Goal: Task Accomplishment & Management: Complete application form

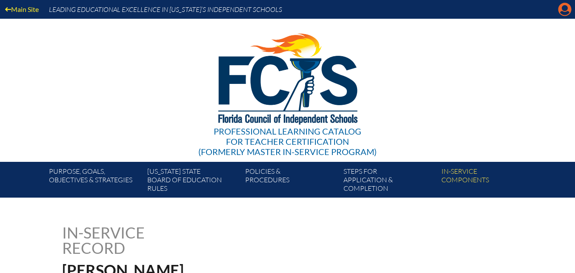
click at [565, 15] on icon "Manage account" at bounding box center [565, 10] width 14 height 14
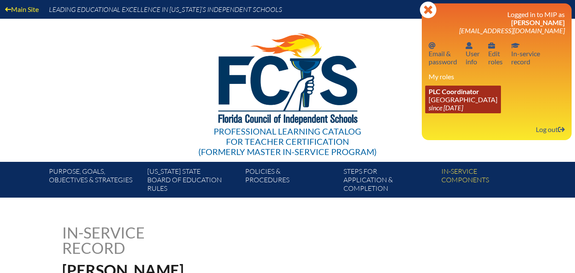
click at [439, 103] on icon "since [DATE]" at bounding box center [446, 107] width 34 height 8
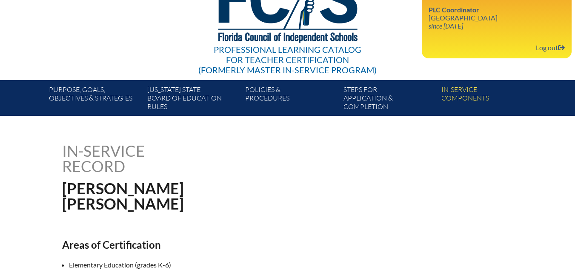
scroll to position [85, 0]
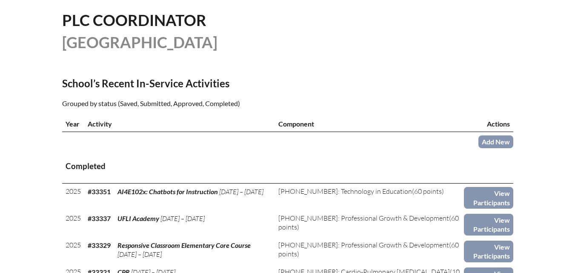
scroll to position [213, 0]
click at [498, 147] on link "Add New" at bounding box center [495, 141] width 35 height 12
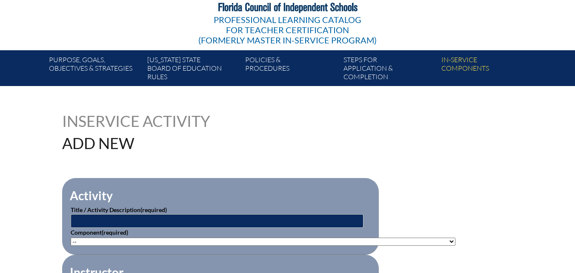
scroll to position [128, 0]
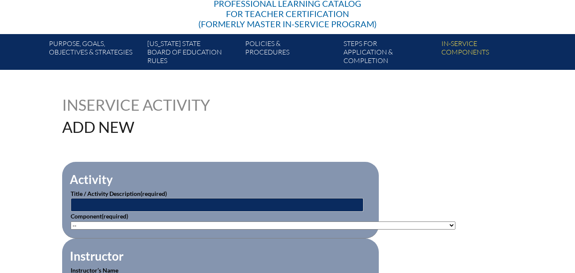
click at [229, 211] on p "Component (required) -- 1-000-001: Appropriate Art Activities 1-000-002: Concep…" at bounding box center [221, 220] width 300 height 18
click at [228, 205] on input "text" at bounding box center [217, 205] width 293 height 14
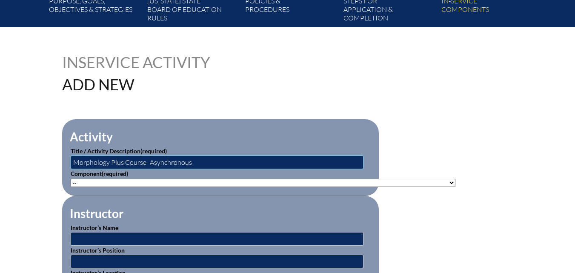
type input "Morphology Plus Course- Asynchronous"
click at [132, 179] on select"]"] "-- 1-000-001: Appropriate Art Activities 1-000-002: Concept and Art Process for…" at bounding box center [263, 183] width 385 height 8
select select"]"] "20401"
click at [71, 179] on select"]"] "-- 1-000-001: Appropriate Art Activities 1-000-002: Concept and Art Process for…" at bounding box center [263, 183] width 385 height 8
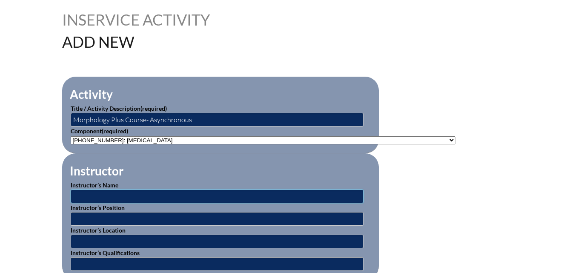
click at [135, 192] on input "text" at bounding box center [217, 196] width 293 height 14
type input "Lisa Baltierra"
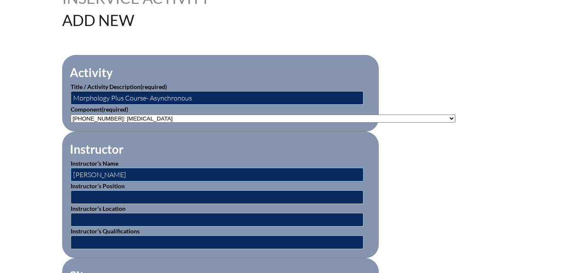
scroll to position [255, 0]
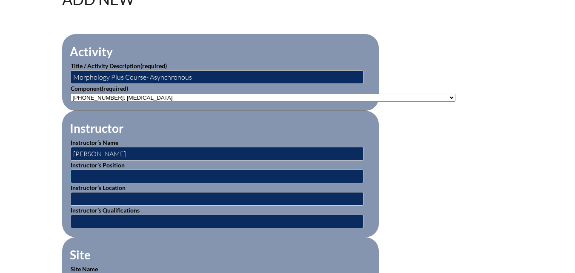
click at [102, 171] on input "text" at bounding box center [217, 176] width 293 height 14
type input "literacy coach"
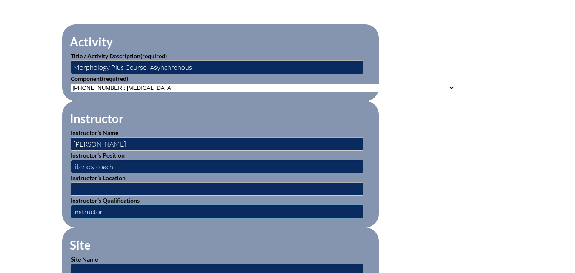
type input "instructor"
type input "imse.com"
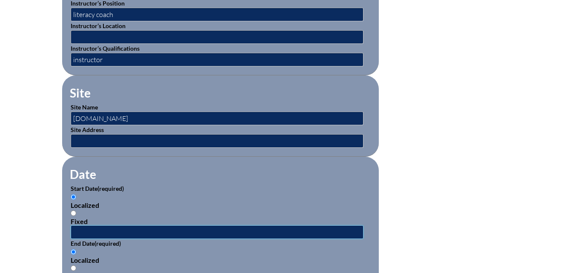
click at [103, 225] on input "text" at bounding box center [217, 232] width 293 height 14
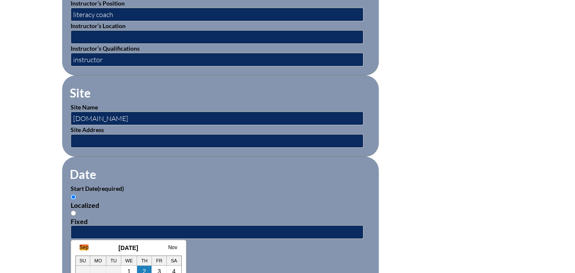
click at [80, 247] on link "Sep" at bounding box center [84, 247] width 9 height 6
click at [78, 248] on link "Aug" at bounding box center [75, 247] width 9 height 6
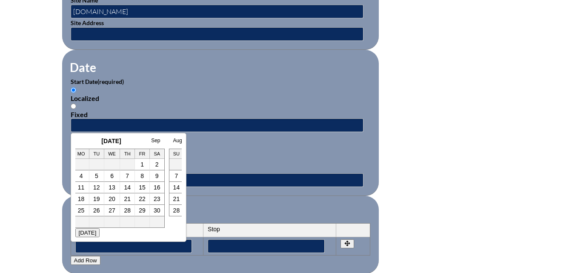
scroll to position [545, 0]
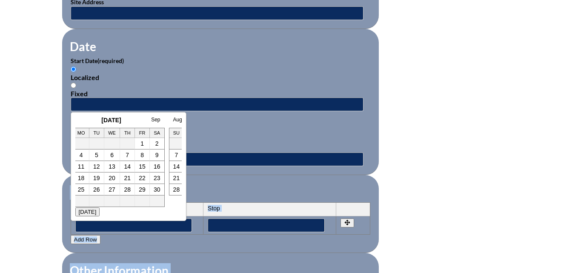
drag, startPoint x: 91, startPoint y: 117, endPoint x: 133, endPoint y: 111, distance: 41.8
click at [133, 111] on form "Activity Title / Activity Description (required) Morphology Plus Course- Asynch…" at bounding box center [287, 112] width 451 height 734
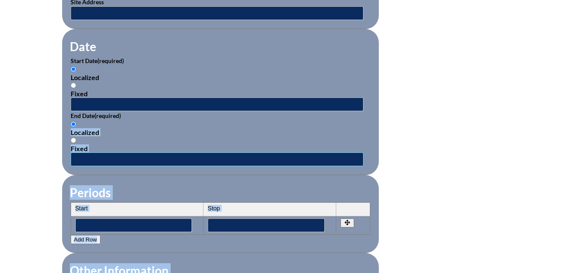
click at [103, 152] on input "text" at bounding box center [217, 159] width 293 height 14
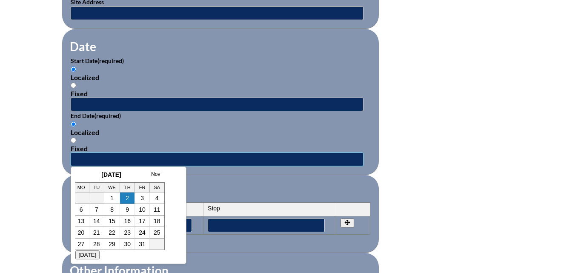
scroll to position [0, 0]
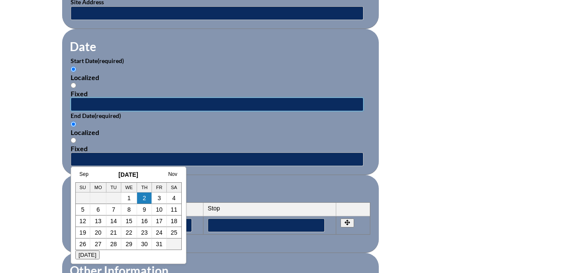
click at [94, 97] on input "text" at bounding box center [217, 104] width 293 height 14
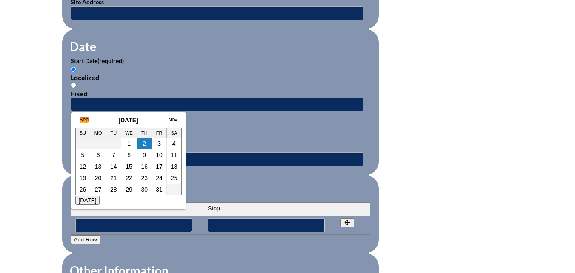
click at [84, 117] on link "Sep" at bounding box center [84, 120] width 9 height 6
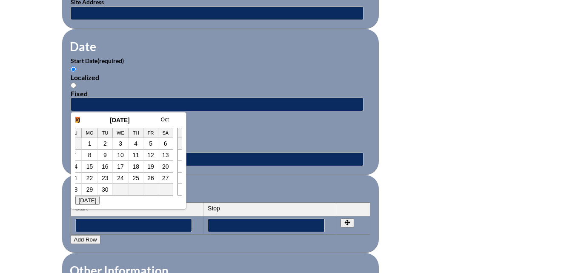
click at [78, 122] on link "Aug" at bounding box center [75, 120] width 9 height 6
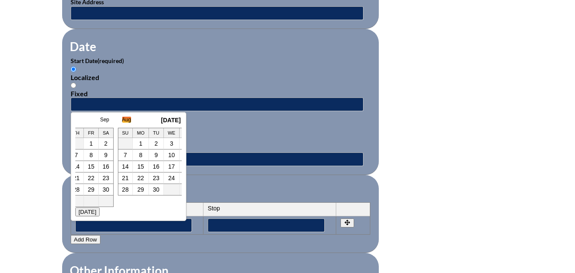
scroll to position [0, 17]
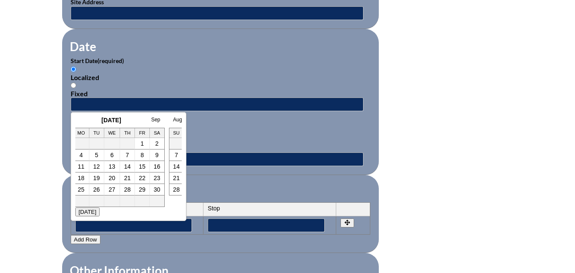
drag, startPoint x: 106, startPoint y: 143, endPoint x: 120, endPoint y: 140, distance: 14.8
click at [120, 140] on tr "1 2" at bounding box center [112, 143] width 106 height 11
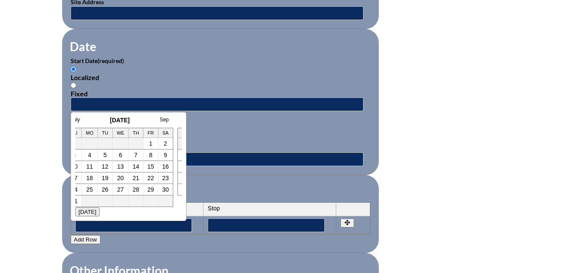
scroll to position [0, 0]
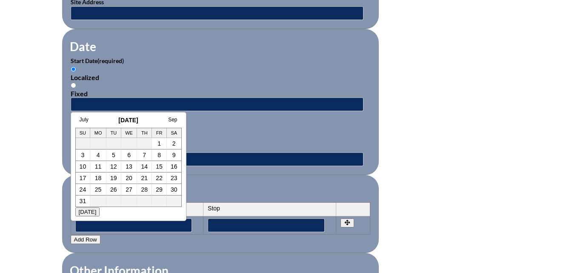
click at [83, 124] on div "July August 2025 Sep Su Mo Tu We Th Fr Sa 1 2 3 4 5 6 7 8 9 10 11 12 13 14 15 1…" at bounding box center [128, 162] width 106 height 90
click at [84, 120] on link "July" at bounding box center [84, 120] width 9 height 6
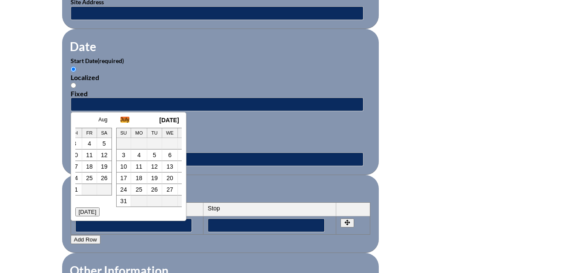
scroll to position [0, 9]
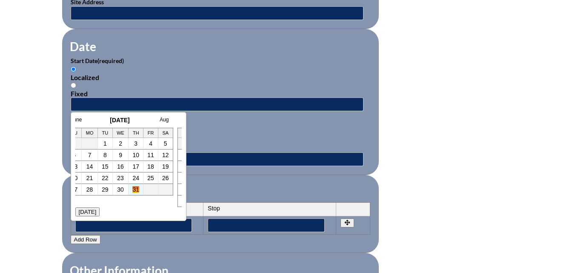
click at [133, 189] on link "31" at bounding box center [135, 189] width 7 height 7
type input "2025-07-31 1:42 PM"
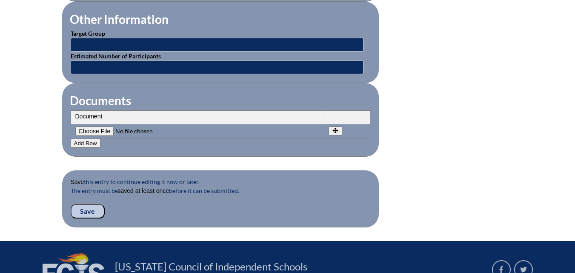
scroll to position [800, 0]
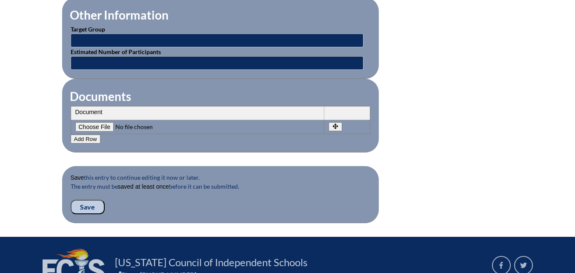
click at [94, 122] on input"] "file" at bounding box center [133, 126] width 116 height 9
type input"] "C:\fakepath\scan_lbrennan_2025-10-02-13-43-13.pdf"
click at [81, 200] on input "Save" at bounding box center [88, 207] width 34 height 14
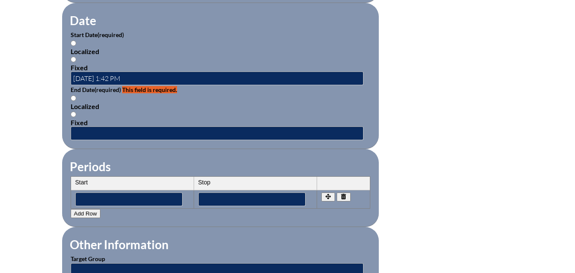
scroll to position [596, 0]
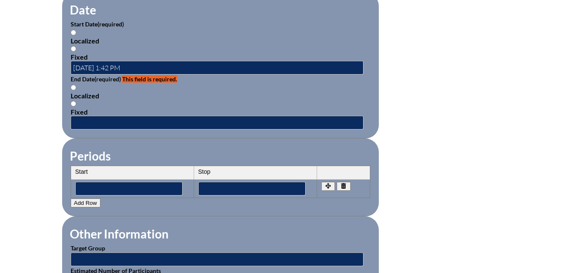
click at [74, 46] on input "Fixed" at bounding box center [74, 49] width 6 height 6
radio input "true"
click at [71, 85] on input "Localized" at bounding box center [74, 88] width 6 height 6
radio input "true"
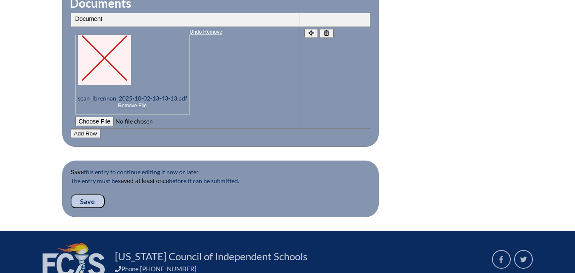
scroll to position [979, 0]
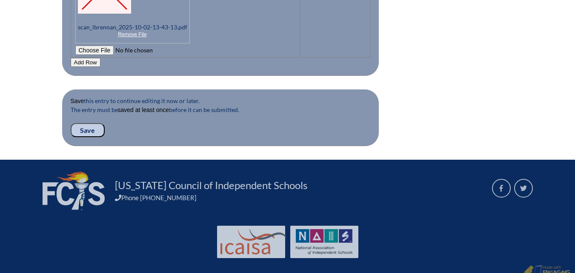
click at [86, 123] on input "Save" at bounding box center [88, 130] width 34 height 14
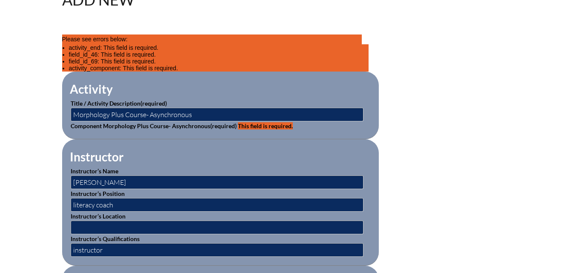
scroll to position [255, 0]
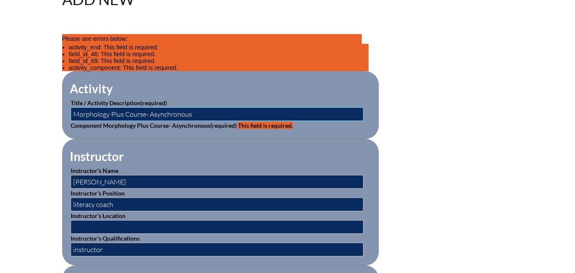
click at [134, 110] on input "Morphology Plus Course- Asynchronous" at bounding box center [217, 114] width 293 height 14
click at [124, 182] on input "[PERSON_NAME]" at bounding box center [217, 182] width 293 height 14
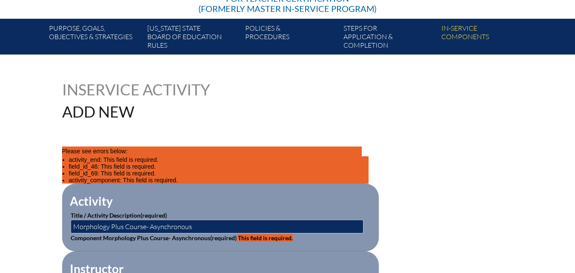
scroll to position [0, 0]
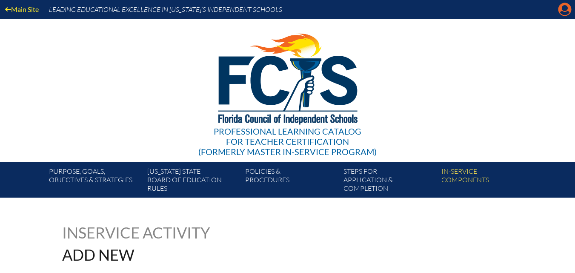
click at [568, 9] on icon at bounding box center [564, 9] width 13 height 13
click at [561, 10] on icon at bounding box center [564, 9] width 13 height 13
click at [562, 9] on icon "Manage account" at bounding box center [565, 10] width 14 height 14
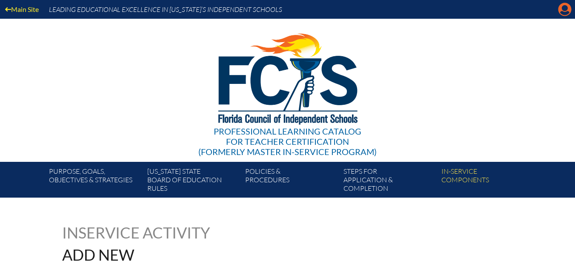
click at [562, 9] on icon "Manage account" at bounding box center [565, 10] width 14 height 14
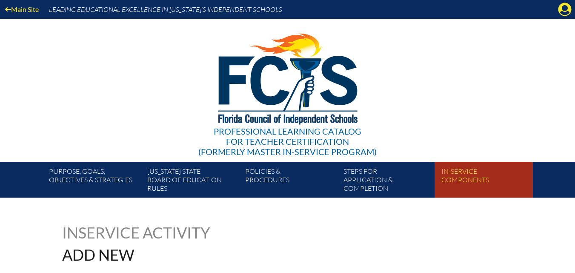
click at [474, 172] on link "In-service components" at bounding box center [487, 181] width 98 height 32
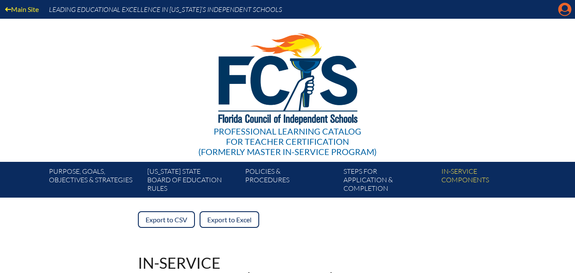
click at [569, 11] on icon at bounding box center [564, 9] width 13 height 13
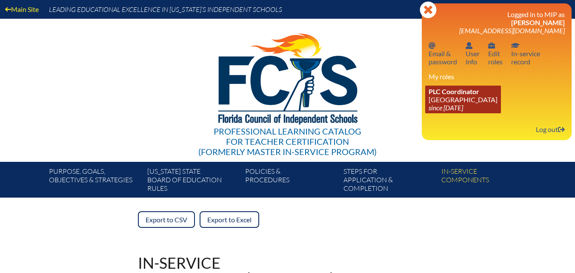
click at [469, 101] on link "PLC Coordinator Riverside Presbyterian Day School since 2024 Dec 6" at bounding box center [463, 100] width 76 height 28
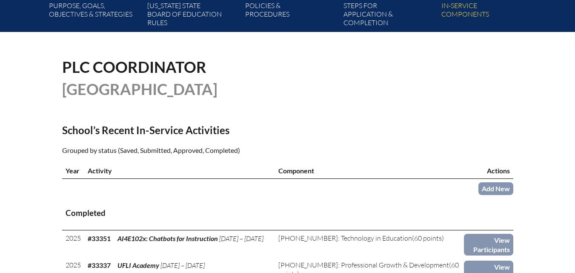
scroll to position [170, 0]
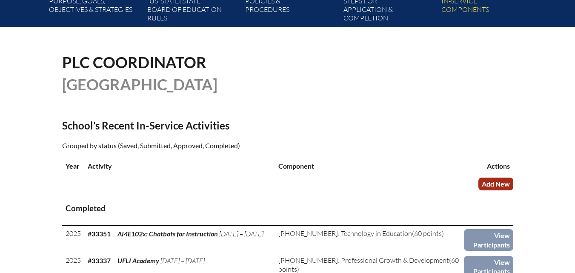
click at [484, 190] on link "Add New" at bounding box center [495, 183] width 35 height 12
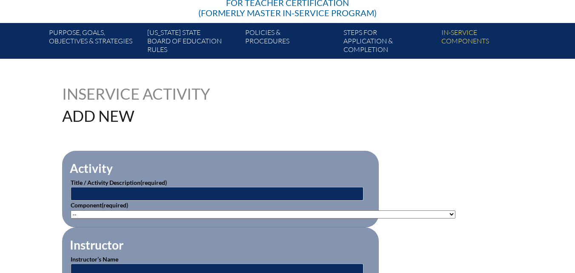
scroll to position [170, 0]
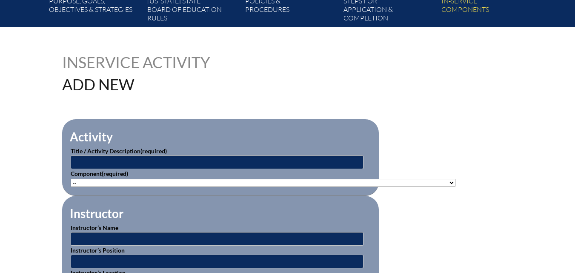
click at [281, 180] on select"]"] "-- [PHONE_NUMBER]: Appropriate Art Activities [PHONE_NUMBER]: Concept and Art P…" at bounding box center [263, 183] width 385 height 8
select select"]"] "20401"
click at [71, 179] on select"]"] "-- [PHONE_NUMBER]: Appropriate Art Activities [PHONE_NUMBER]: Concept and Art P…" at bounding box center [263, 183] width 385 height 8
click at [175, 158] on input "text" at bounding box center [217, 162] width 293 height 14
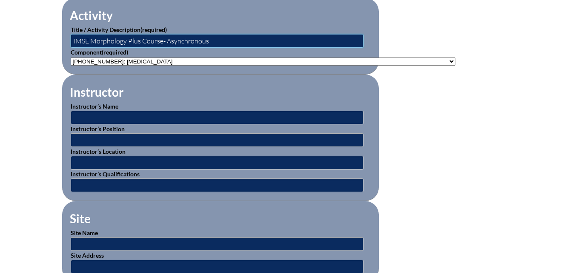
scroll to position [298, 0]
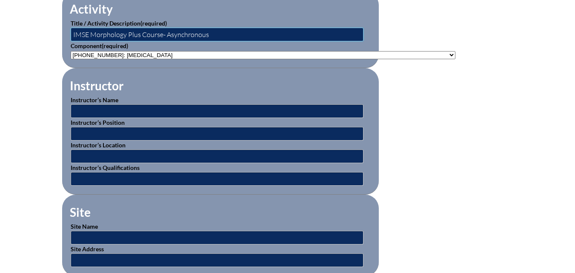
type input "IMSE Morphology Plus Course- Asynchronous"
click at [135, 110] on input "text" at bounding box center [217, 111] width 293 height 14
type input "[PERSON_NAME]"
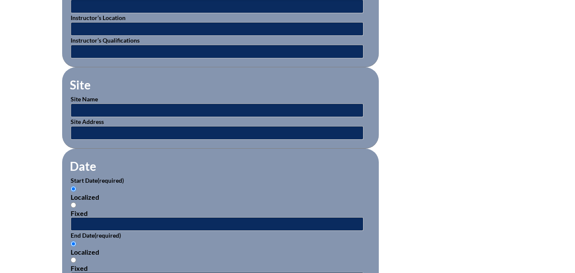
scroll to position [468, 0]
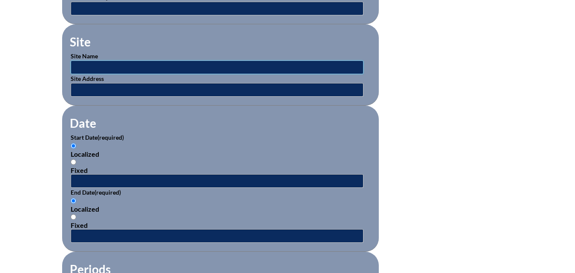
click at [93, 60] on input "text" at bounding box center [217, 67] width 293 height 14
type input "IMSE"
click at [112, 154] on div "Localized Fixed" at bounding box center [221, 158] width 300 height 32
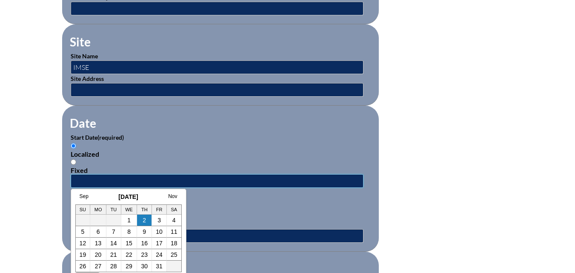
click at [89, 179] on input "text" at bounding box center [217, 181] width 293 height 14
click at [83, 197] on link "Sep" at bounding box center [84, 196] width 9 height 6
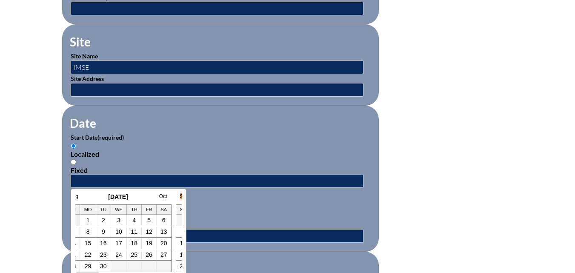
scroll to position [0, 9]
click at [80, 198] on h3 "September 2025" at bounding box center [120, 196] width 106 height 7
click at [79, 198] on link "Aug" at bounding box center [75, 196] width 9 height 6
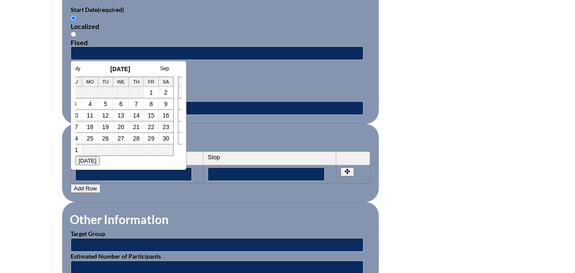
scroll to position [0, 0]
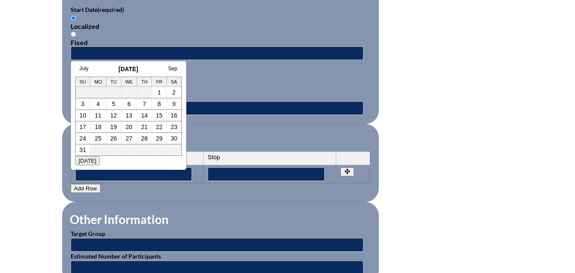
click at [144, 93] on td at bounding box center [144, 92] width 15 height 11
click at [82, 68] on link "July" at bounding box center [84, 69] width 9 height 6
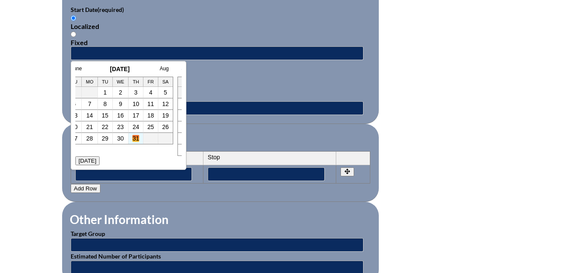
click at [136, 138] on link "31" at bounding box center [135, 138] width 7 height 7
type input "2025-07-31 1:49 PM"
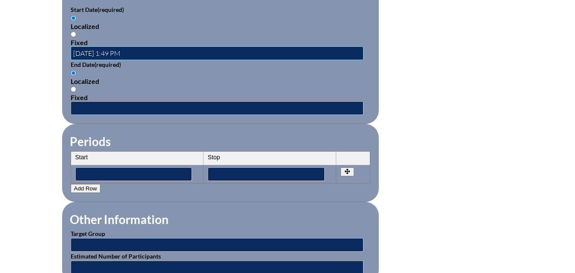
scroll to position [553, 0]
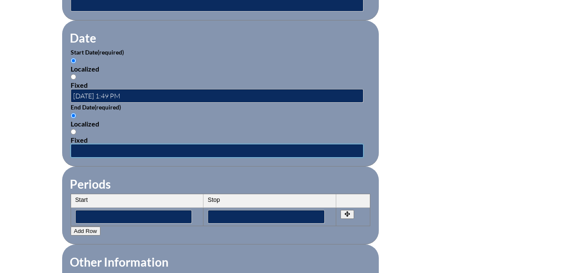
click at [90, 144] on input "text" at bounding box center [217, 151] width 293 height 14
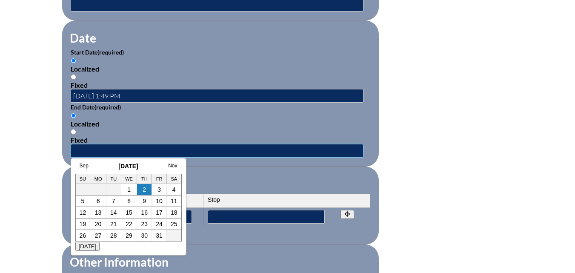
type input "07/21/2025"
click at [242, 158] on fieldset "Date Start Date (required) Localized Fixed 2025-07-31 1:49 PM End Date (require…" at bounding box center [220, 93] width 317 height 146
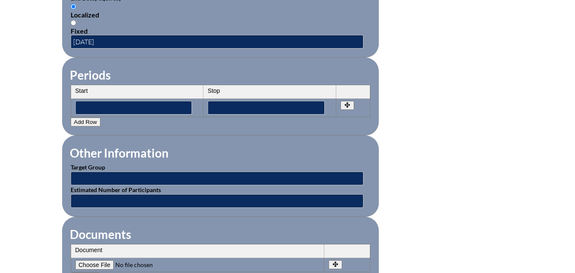
scroll to position [723, 0]
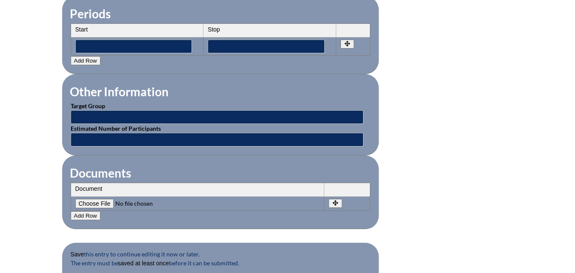
click at [94, 199] on input"] "file" at bounding box center [133, 203] width 116 height 9
type input"] "C:\fakepath\scan_lbrennan_2025-10-02-13-43-13.pdf"
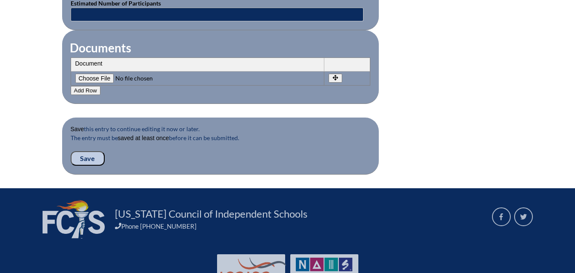
scroll to position [851, 0]
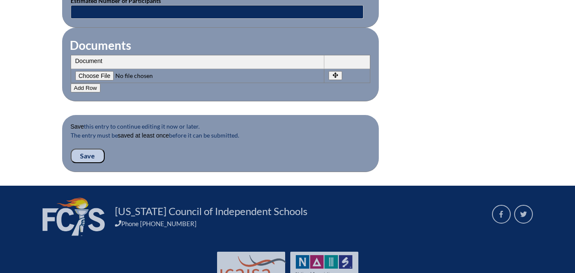
click at [80, 149] on input "Save" at bounding box center [88, 156] width 34 height 14
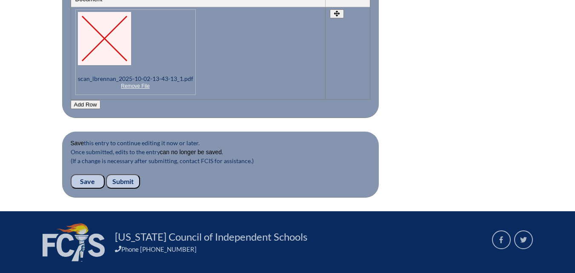
scroll to position [936, 0]
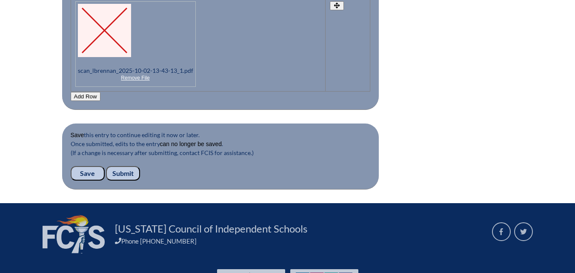
click at [127, 167] on input "Submit" at bounding box center [123, 173] width 34 height 14
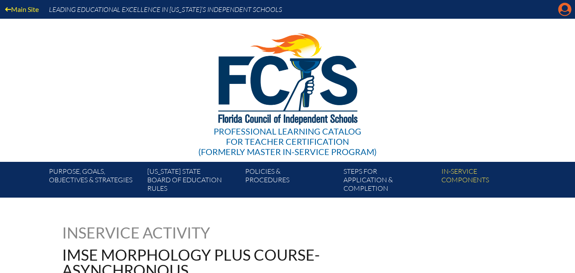
click at [562, 11] on icon at bounding box center [564, 9] width 13 height 13
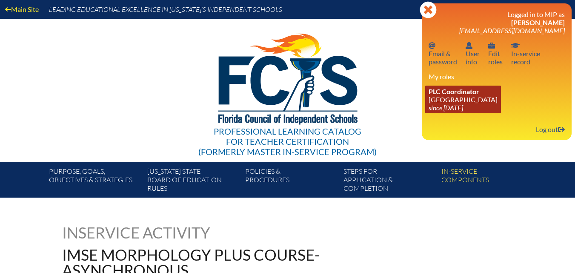
click at [456, 103] on icon "since [DATE]" at bounding box center [446, 107] width 34 height 8
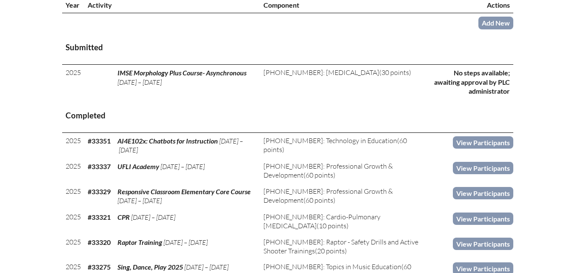
scroll to position [340, 0]
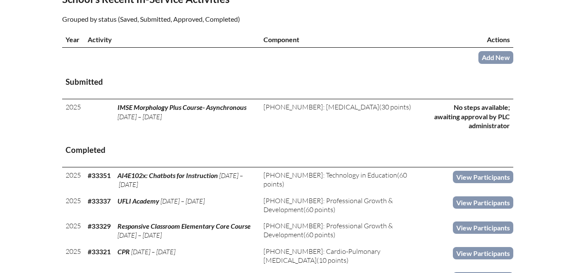
scroll to position [298, 0]
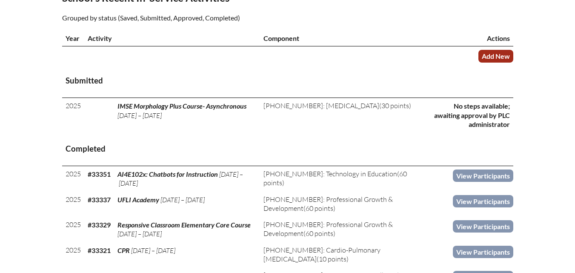
click at [491, 62] on link "Add New" at bounding box center [495, 56] width 35 height 12
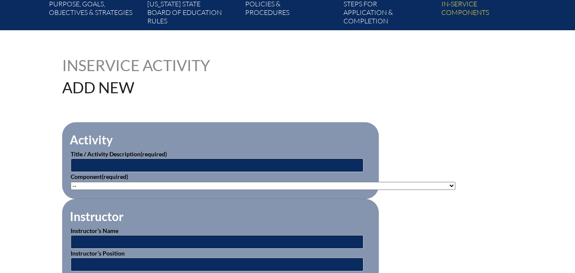
scroll to position [170, 0]
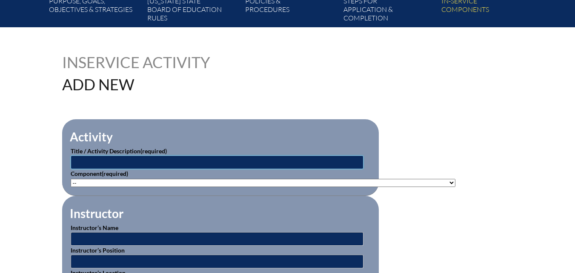
click at [208, 165] on input "text" at bounding box center [217, 162] width 293 height 14
type input "IMSE Comprehensive Orton-Gillingham + Refresher"
click at [102, 180] on select"]"] "-- 1-000-001: Appropriate Art Activities 1-000-002: Concept and Art Process for…" at bounding box center [263, 183] width 385 height 8
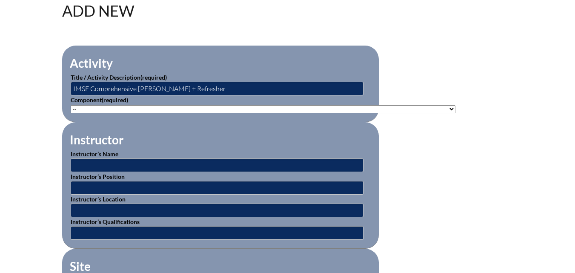
scroll to position [298, 0]
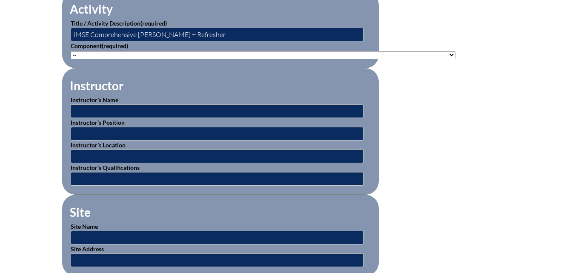
click at [105, 55] on select"]"] "-- 1-000-001: Appropriate Art Activities 1-000-002: Concept and Art Process for…" at bounding box center [263, 55] width 385 height 8
select select"]"] "20421"
click at [71, 51] on select"]"] "-- 1-000-001: Appropriate Art Activities 1-000-002: Concept and Art Process for…" at bounding box center [263, 55] width 385 height 8
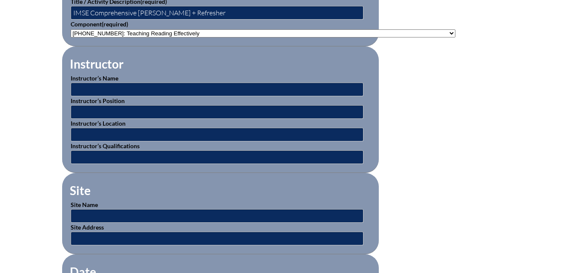
scroll to position [340, 0]
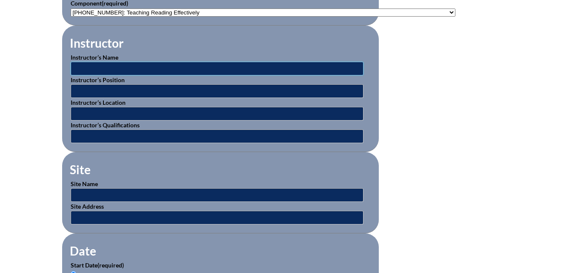
click at [77, 64] on input "text" at bounding box center [217, 69] width 293 height 14
type input "Crystin Harper"
type input "Instructor"
type input "IMSE"
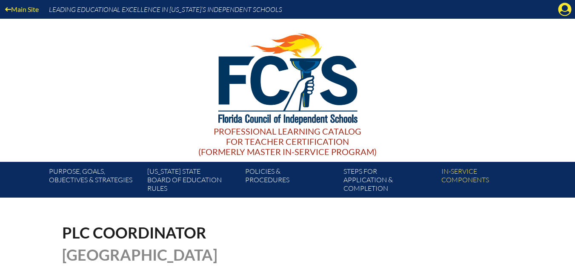
scroll to position [75, 0]
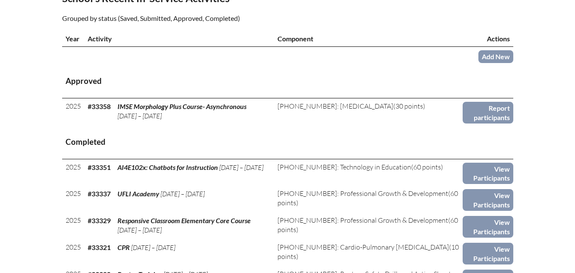
scroll to position [301, 0]
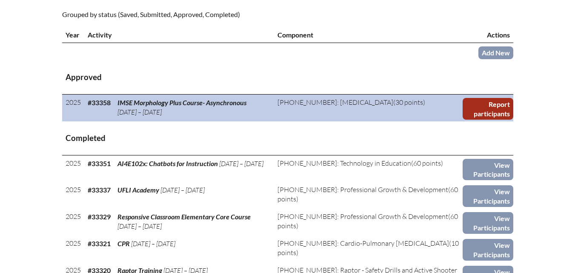
click at [491, 117] on link "Report participants" at bounding box center [488, 109] width 51 height 22
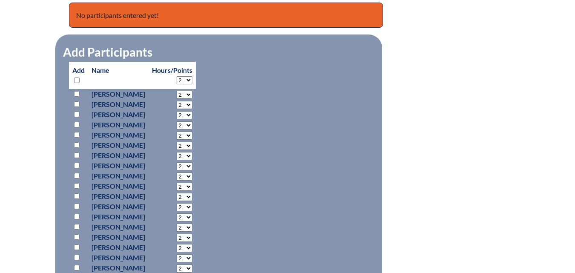
scroll to position [383, 0]
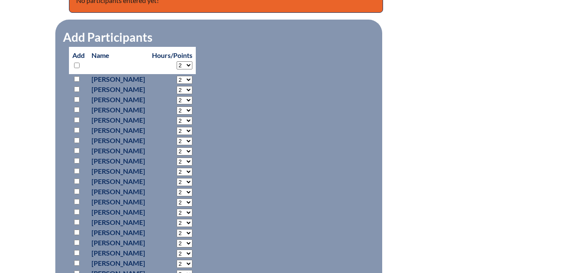
click at [76, 211] on input "checkbox" at bounding box center [77, 212] width 6 height 6
checkbox input "true"
click at [192, 211] on select "2 3 4 5 6 7 8 9 10 11 12 13 14 15 16 17 18 19 20 21 22 23" at bounding box center [185, 213] width 16 height 8
select select "30"
click at [192, 209] on select "2 3 4 5 6 7 8 9 10 11 12 13 14 15 16 17 18 19 20 21 22 23" at bounding box center [185, 213] width 16 height 8
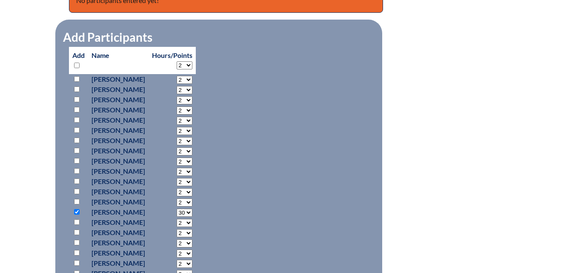
click at [441, 199] on div "imse-morphology-plus-course--asynchronous--68debb54e84235.92881056 In-service A…" at bounding box center [287, 186] width 451 height 691
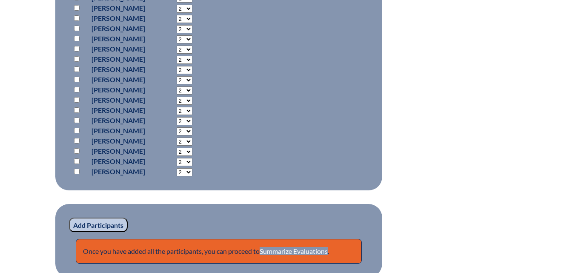
scroll to position [638, 0]
click at [87, 225] on input "Add Participants" at bounding box center [98, 224] width 59 height 14
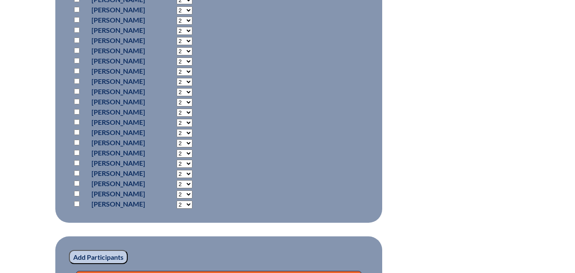
scroll to position [813, 0]
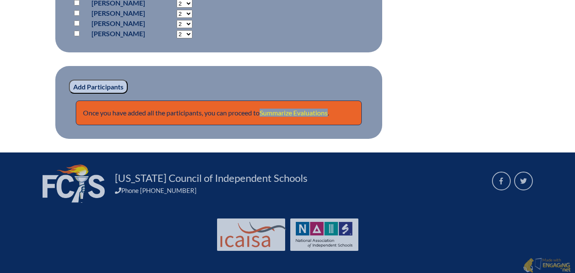
click at [305, 111] on link "Summarize Evaluations" at bounding box center [294, 113] width 68 height 8
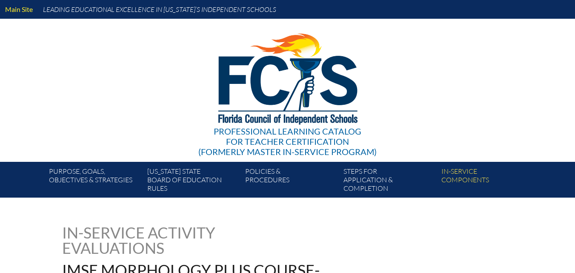
type input "0"
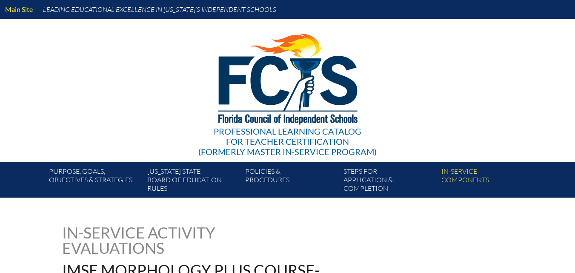
type input "0"
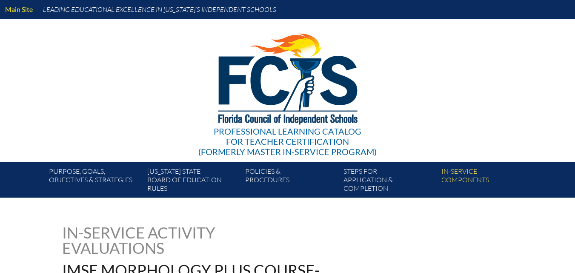
type input "0"
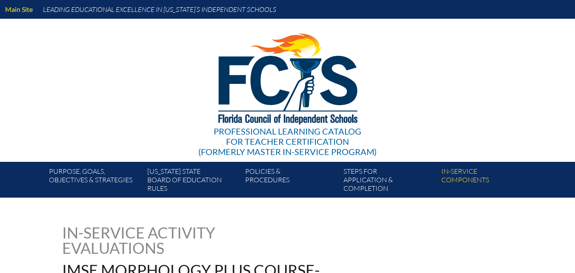
type input "0"
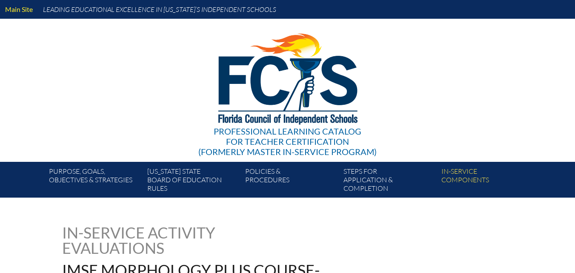
type input "0"
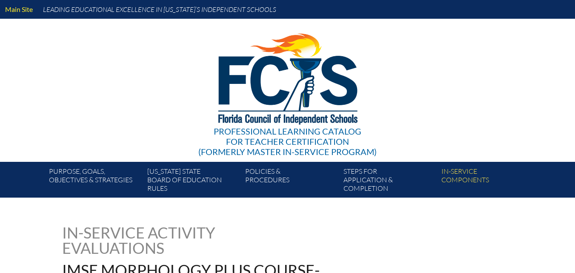
type input "0"
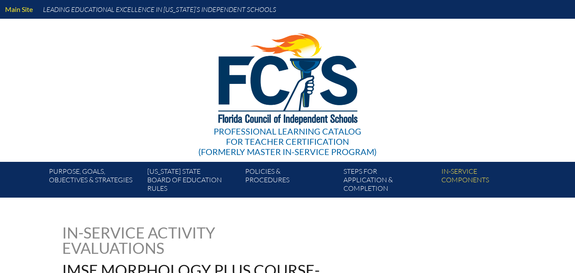
type input "0"
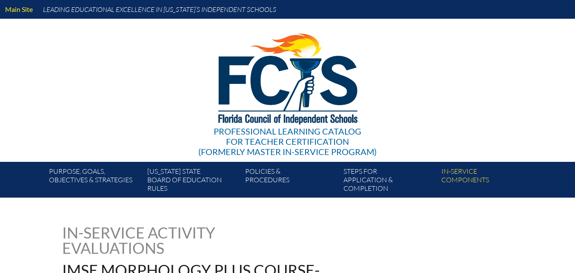
type input "0"
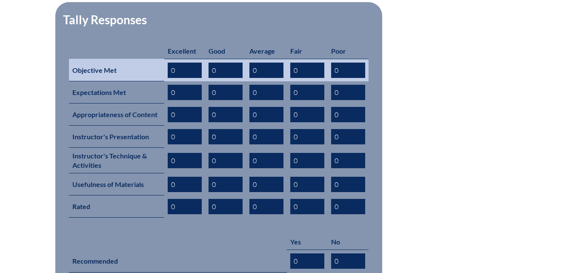
scroll to position [383, 0]
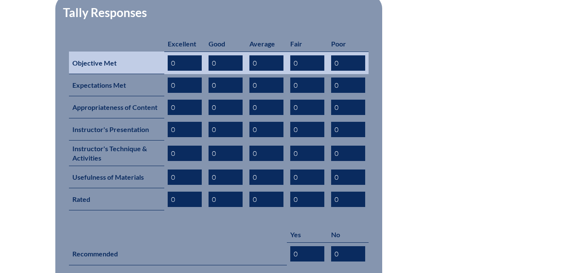
drag, startPoint x: 188, startPoint y: 54, endPoint x: 114, endPoint y: 60, distance: 74.3
click at [114, 60] on tr "Objective Met 0 0 0 0 0" at bounding box center [219, 62] width 300 height 23
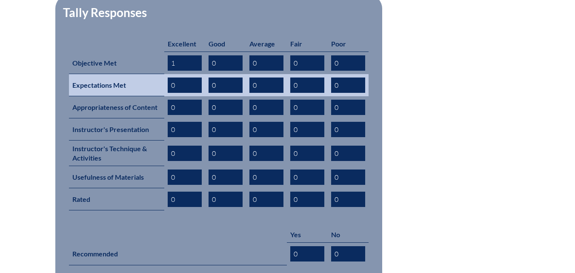
type input "1"
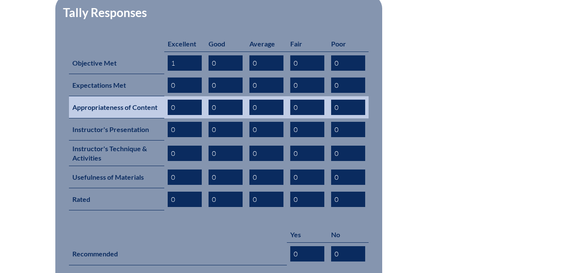
drag, startPoint x: 191, startPoint y: 71, endPoint x: 114, endPoint y: 85, distance: 77.5
click at [114, 85] on tbody "Excellent Good Average Fair Poor Objective Met 1 0 0 0 0 Expectations Met 0 0 0…" at bounding box center [219, 150] width 300 height 229
type input "1"
drag, startPoint x: 182, startPoint y: 94, endPoint x: 109, endPoint y: 101, distance: 73.5
click at [109, 101] on tr "Appropriateness of Content 0 0 0 0 0" at bounding box center [219, 107] width 300 height 22
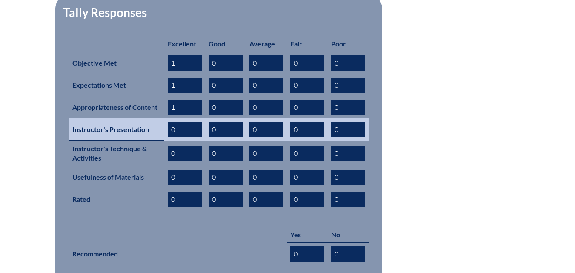
type input "1"
drag, startPoint x: 176, startPoint y: 114, endPoint x: 126, endPoint y: 126, distance: 51.2
click at [128, 126] on tr "Instructor's Presentation 0 0 0 0 0" at bounding box center [219, 129] width 300 height 22
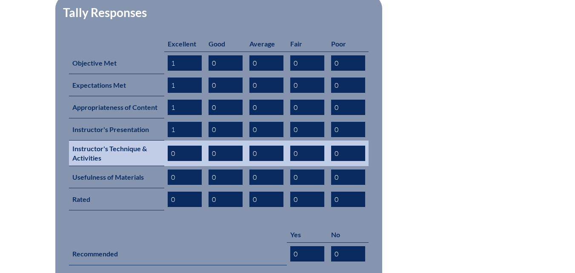
type input "1"
drag, startPoint x: 177, startPoint y: 134, endPoint x: 118, endPoint y: 151, distance: 61.1
click at [118, 151] on tr "Instructor's Technique & Activities 0 0 0 0 0" at bounding box center [219, 153] width 300 height 26
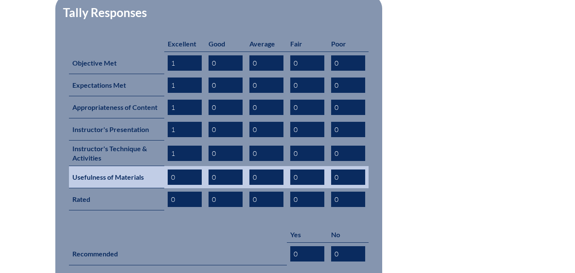
type input "1"
drag, startPoint x: 177, startPoint y: 162, endPoint x: 142, endPoint y: 167, distance: 35.2
click at [142, 167] on tr "Usefulness of Materials 0 0 0 0 0" at bounding box center [219, 177] width 300 height 22
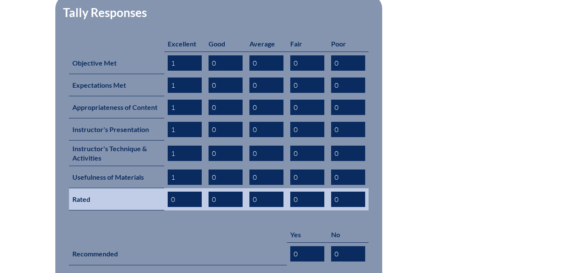
type input "1"
drag, startPoint x: 176, startPoint y: 184, endPoint x: 154, endPoint y: 186, distance: 21.9
click at [154, 188] on tr "Rated 0 0 0 0 0" at bounding box center [219, 199] width 300 height 22
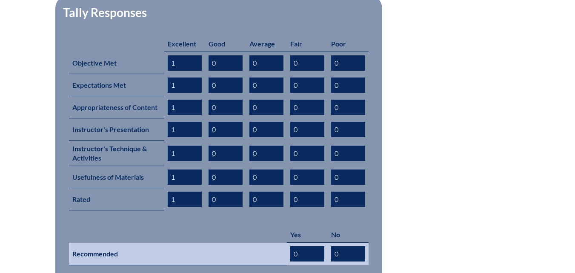
type input "1"
drag, startPoint x: 297, startPoint y: 243, endPoint x: 270, endPoint y: 247, distance: 27.1
click at [270, 247] on tr "Recommended 0 0" at bounding box center [219, 254] width 300 height 23
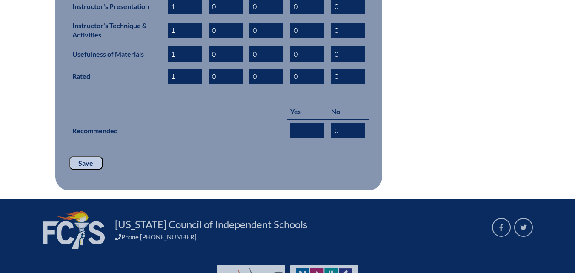
scroll to position [511, 0]
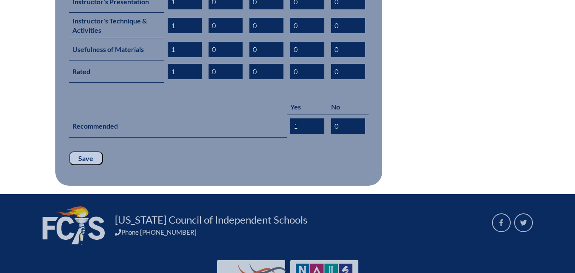
type input "1"
click at [73, 151] on input "Save" at bounding box center [86, 158] width 34 height 14
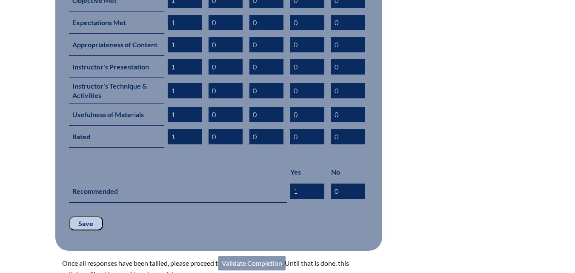
scroll to position [511, 0]
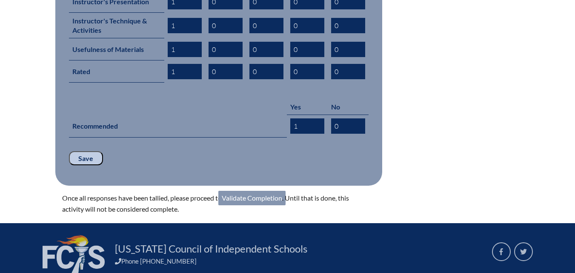
click at [260, 191] on link "Validate Completion" at bounding box center [251, 198] width 67 height 14
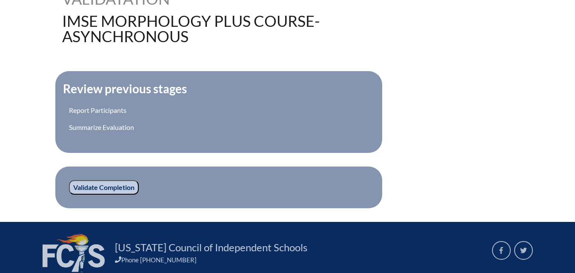
scroll to position [335, 0]
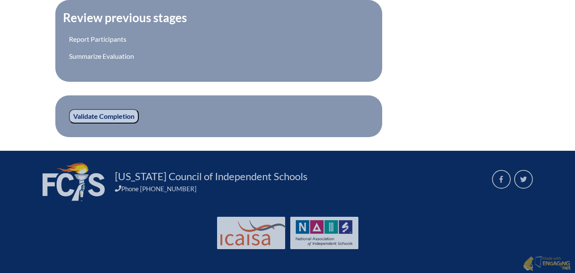
click at [94, 121] on input "Validate Completion" at bounding box center [104, 116] width 70 height 14
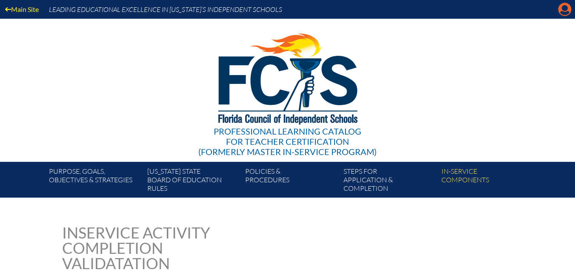
click at [563, 12] on icon "Manage account" at bounding box center [565, 10] width 14 height 14
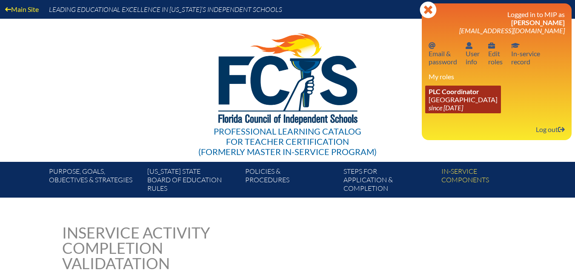
click at [453, 106] on icon "since [DATE]" at bounding box center [446, 107] width 34 height 8
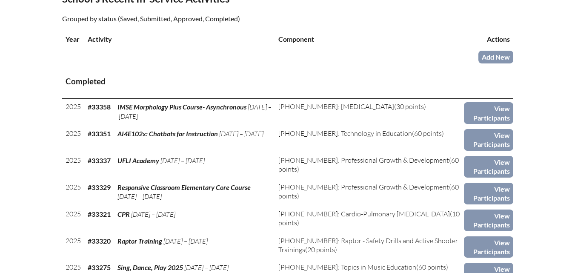
scroll to position [298, 0]
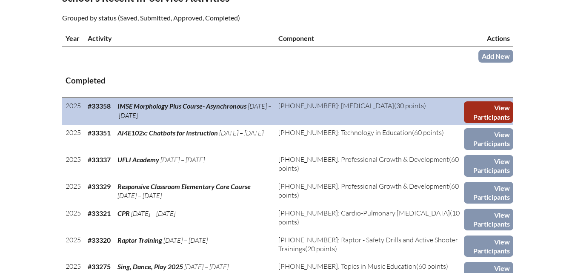
click at [478, 120] on link "View Participants" at bounding box center [488, 112] width 49 height 22
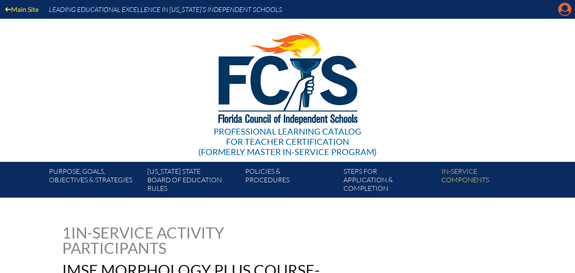
click at [560, 10] on icon at bounding box center [564, 9] width 13 height 13
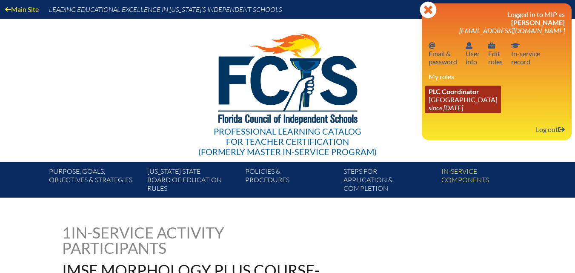
click at [470, 94] on span "PLC Coordinator" at bounding box center [454, 91] width 51 height 8
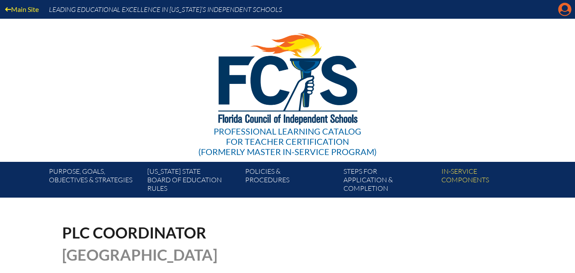
click at [563, 13] on icon "Manage account" at bounding box center [565, 10] width 14 height 14
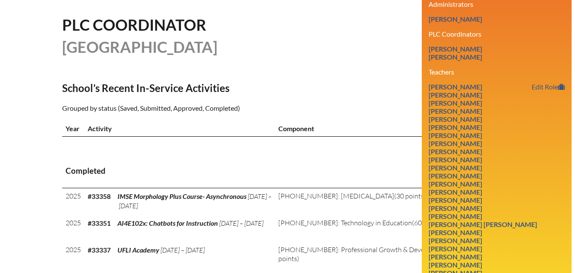
scroll to position [213, 0]
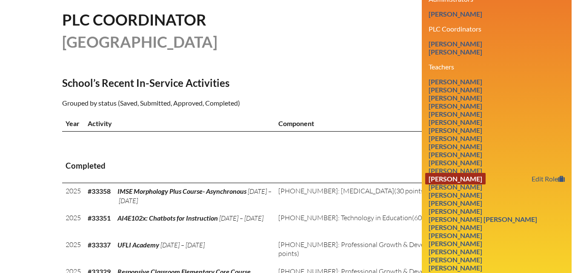
click at [478, 184] on link "[PERSON_NAME]" at bounding box center [455, 178] width 60 height 11
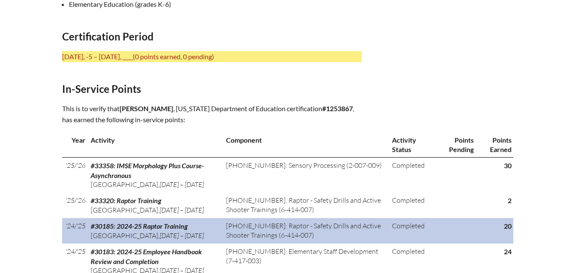
scroll to position [340, 0]
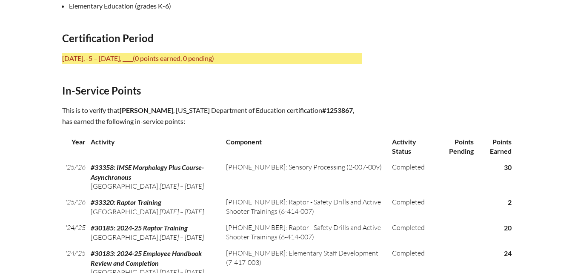
click at [160, 54] on span "(0 points earned, 0 pending)" at bounding box center [173, 58] width 81 height 8
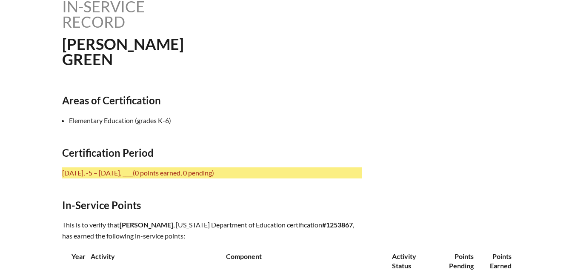
scroll to position [213, 0]
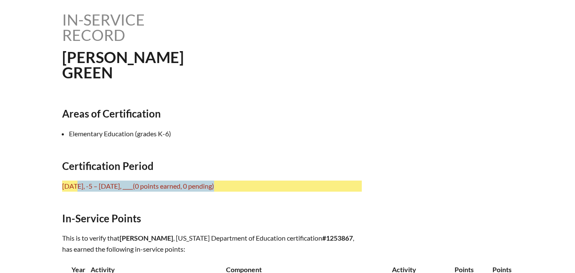
drag, startPoint x: 62, startPoint y: 182, endPoint x: 312, endPoint y: 184, distance: 250.2
click at [312, 184] on p "July 1, -5 – June 30, ____ (0 points earned, 0 pending)" at bounding box center [212, 185] width 300 height 11
copy p "July 1, -5 – June 30, ____ (0 points earned, 0 pending)"
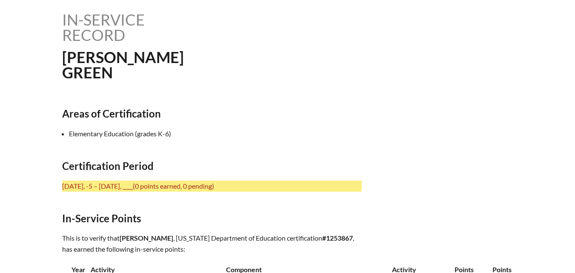
click at [320, 223] on div "In-service record Courtney Green Areas of Certification Elementary Education (g…" at bounding box center [287, 227] width 451 height 430
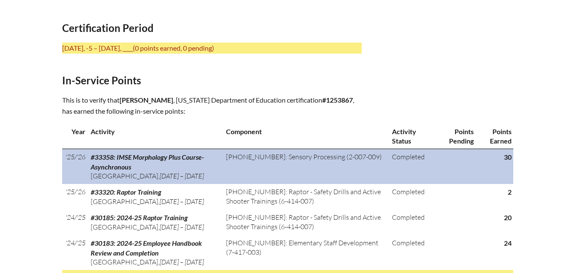
scroll to position [383, 0]
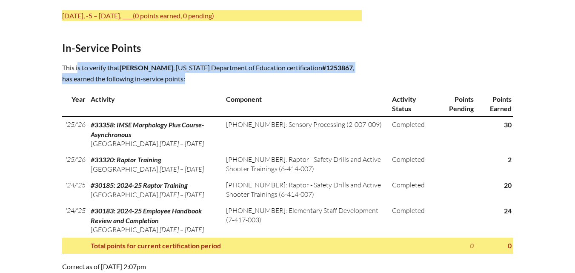
drag, startPoint x: 63, startPoint y: 64, endPoint x: 195, endPoint y: 82, distance: 133.2
click at [195, 82] on p "This is to verify that Courtney Green , Florida Department of Education certifi…" at bounding box center [212, 73] width 300 height 22
copy p "This is to verify that Courtney Green , Florida Department of Education certifi…"
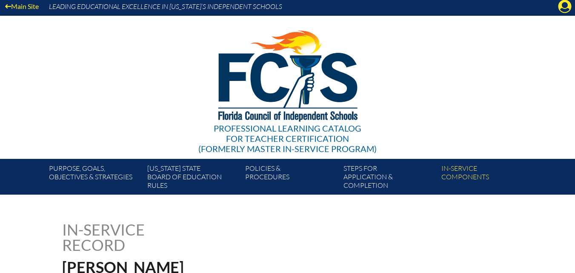
scroll to position [0, 0]
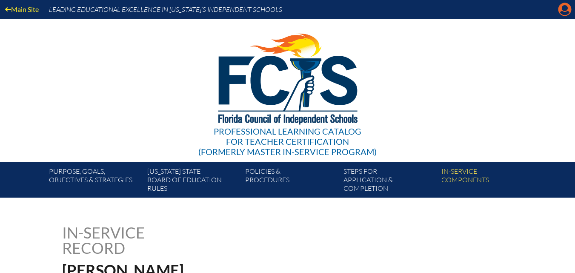
click at [566, 12] on icon "Manage account" at bounding box center [565, 10] width 14 height 14
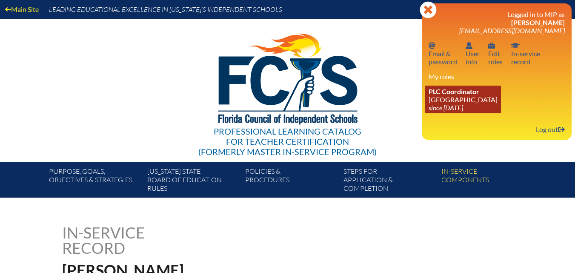
click at [463, 104] on icon "since [DATE]" at bounding box center [446, 107] width 34 height 8
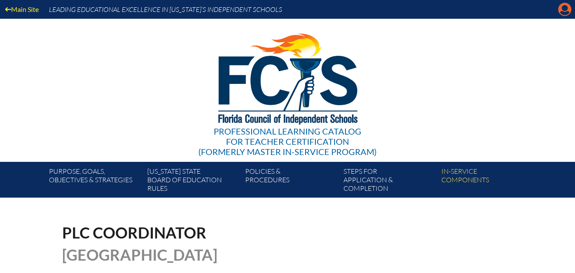
click at [564, 9] on icon "Manage account" at bounding box center [565, 10] width 14 height 14
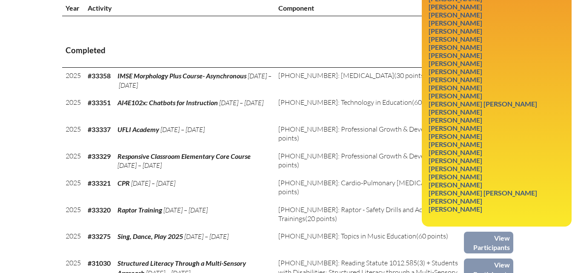
scroll to position [340, 0]
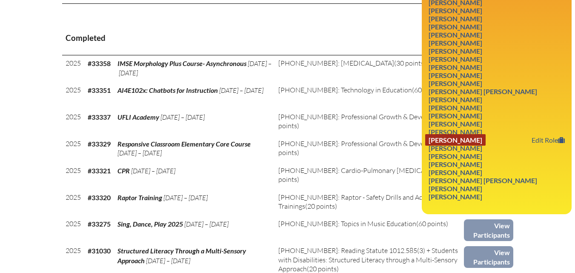
click at [469, 146] on link "Molly Rhoden" at bounding box center [455, 139] width 60 height 11
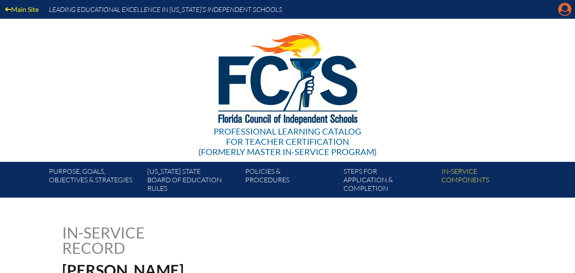
click at [563, 9] on icon "Manage account" at bounding box center [565, 10] width 14 height 14
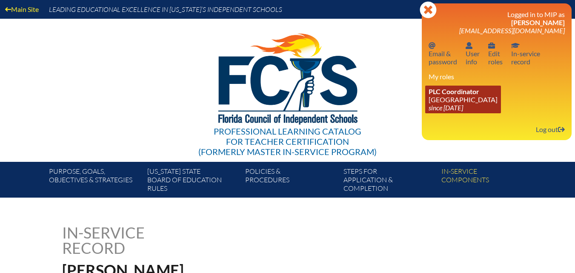
click at [437, 103] on icon "since [DATE]" at bounding box center [446, 107] width 34 height 8
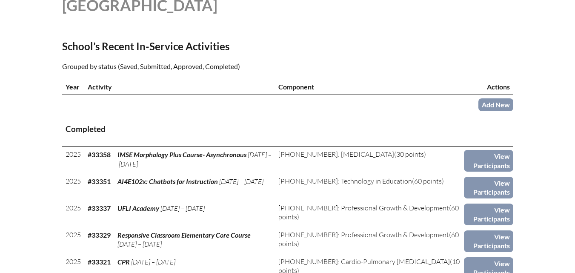
scroll to position [255, 0]
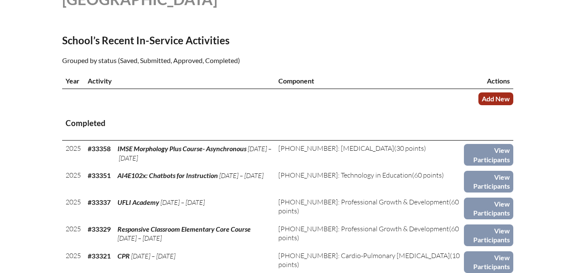
click at [488, 105] on link "Add New" at bounding box center [495, 98] width 35 height 12
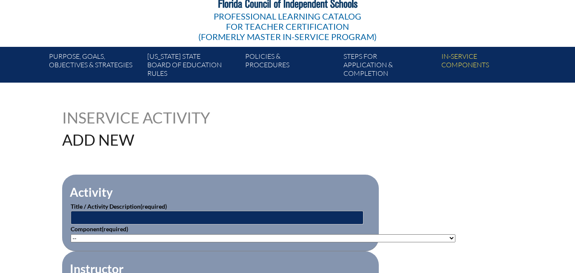
scroll to position [128, 0]
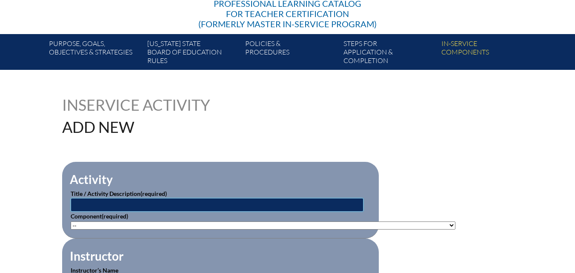
click at [207, 203] on input "text" at bounding box center [217, 205] width 293 height 14
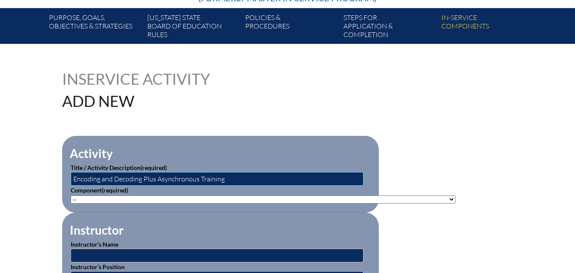
scroll to position [213, 0]
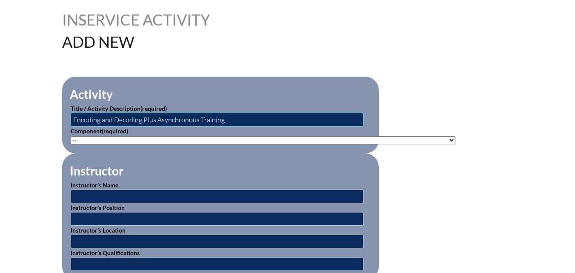
type input "Encoding and Decoding Plus Asynchronous Training"
click at [113, 136] on select"]"] "-- 1-000-001: Appropriate Art Activities 1-000-002: Concept and Art Process for…" at bounding box center [263, 140] width 385 height 8
select select"]"] "20401"
click at [71, 136] on select"]"] "-- 1-000-001: Appropriate Art Activities 1-000-002: Concept and Art Process for…" at bounding box center [263, 140] width 385 height 8
click at [154, 192] on input "text" at bounding box center [217, 196] width 293 height 14
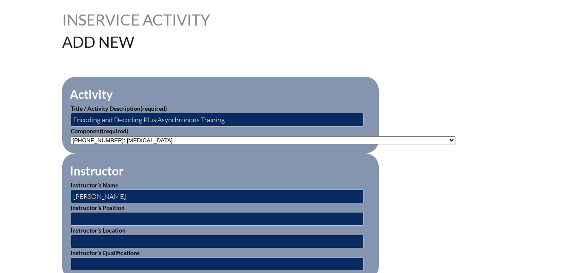
type input "Shari Schukraft"
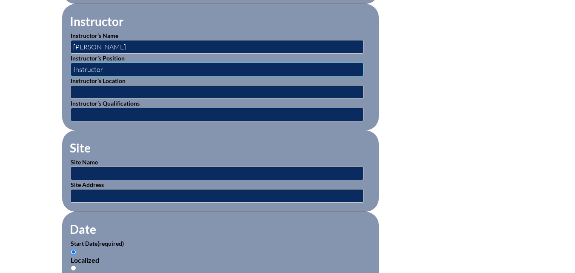
scroll to position [383, 0]
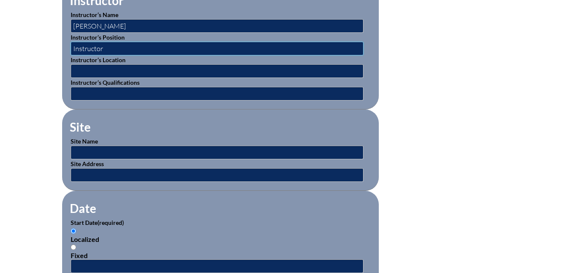
type input "Instructor"
click at [121, 151] on input "text" at bounding box center [217, 153] width 293 height 14
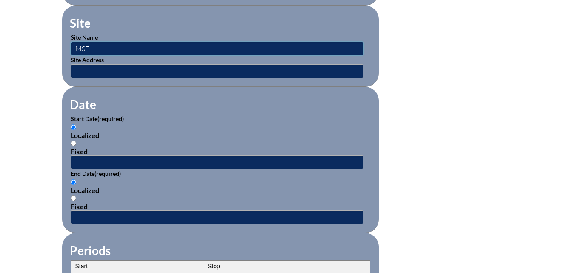
scroll to position [511, 0]
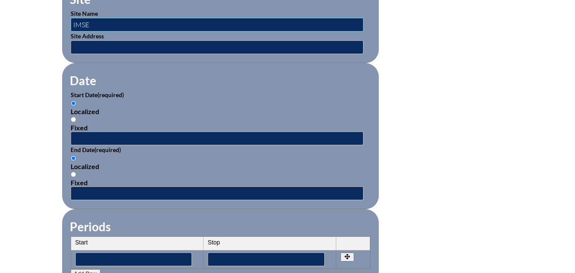
type input "IMSE"
click at [72, 117] on input "Fixed" at bounding box center [74, 120] width 6 height 6
radio input "true"
click at [75, 131] on input "text" at bounding box center [217, 138] width 293 height 14
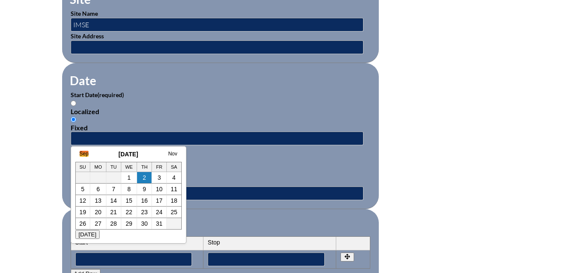
click at [81, 156] on link "Sep" at bounding box center [84, 154] width 9 height 6
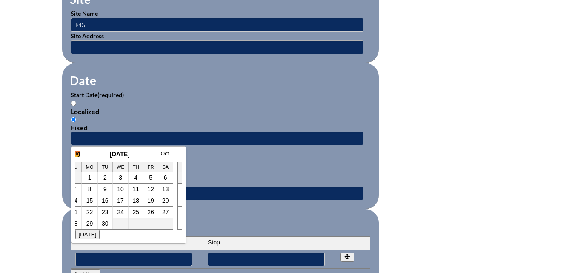
click at [77, 154] on link "Aug" at bounding box center [75, 154] width 9 height 6
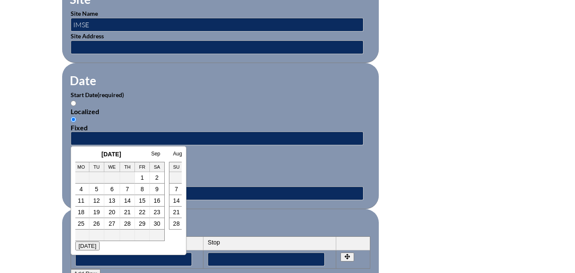
scroll to position [0, 0]
click at [83, 151] on link "July" at bounding box center [84, 154] width 9 height 6
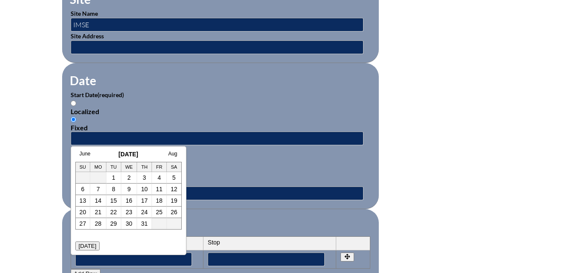
scroll to position [0, 9]
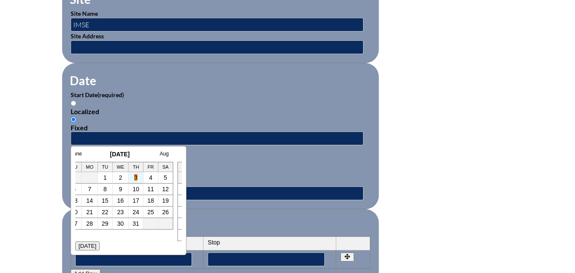
click at [136, 177] on link "3" at bounding box center [135, 177] width 3 height 7
type input "2025-07-03 2:54 PM"
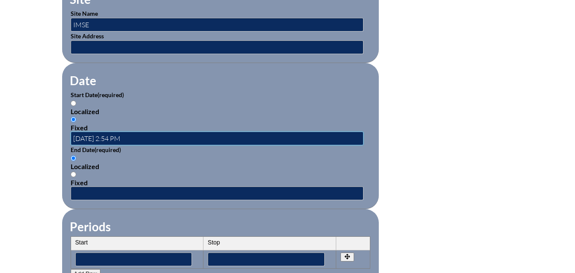
scroll to position [0, 0]
click at [105, 188] on input "text" at bounding box center [217, 193] width 293 height 14
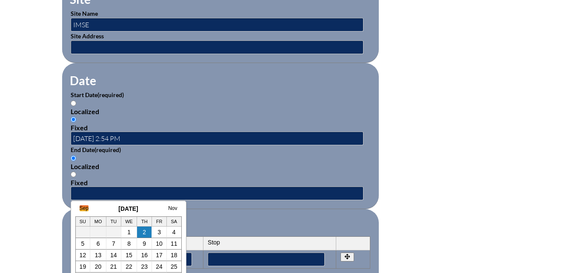
click at [80, 208] on link "Sep" at bounding box center [84, 208] width 9 height 6
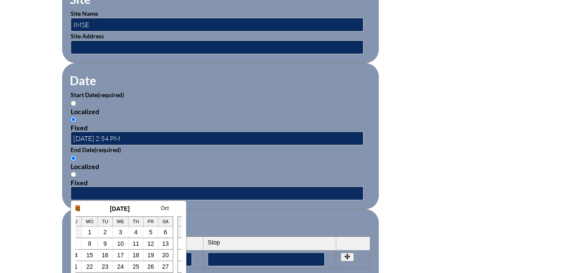
click at [79, 208] on link "Aug" at bounding box center [75, 208] width 9 height 6
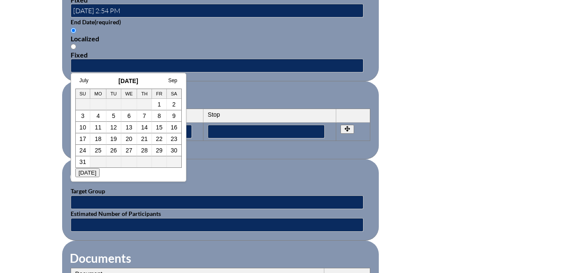
click at [83, 80] on link "July" at bounding box center [84, 80] width 9 height 6
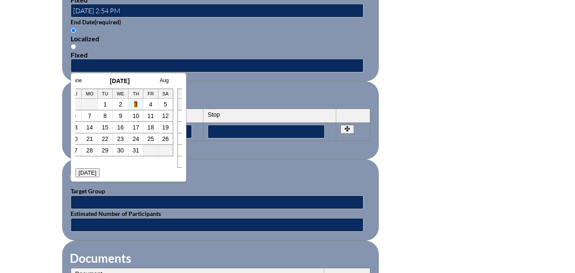
click at [136, 104] on link "3" at bounding box center [135, 104] width 3 height 7
type input "2025-07-03 2:54 PM"
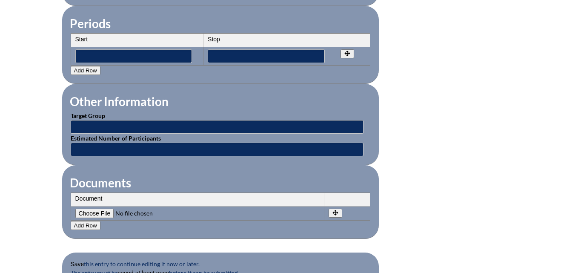
scroll to position [723, 0]
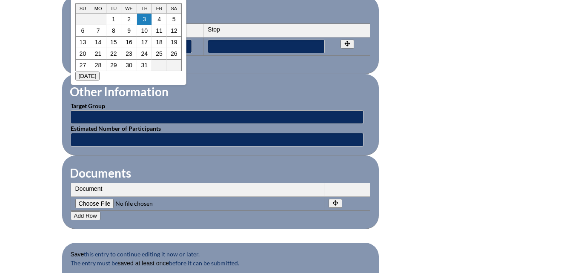
click at [90, 199] on input"] "file" at bounding box center [133, 203] width 116 height 9
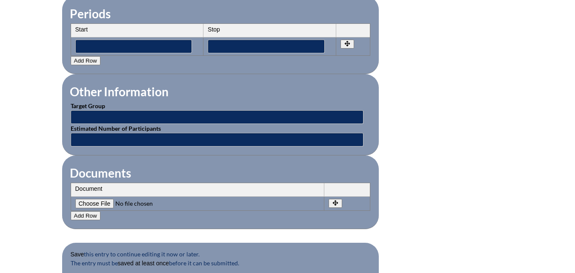
type input"] "C:\fakepath\scan_lbrennan_2025-10-02-14-54-46.pdf"
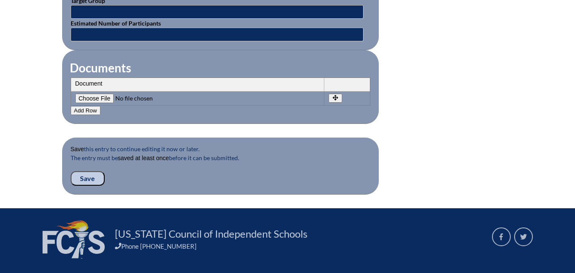
scroll to position [881, 0]
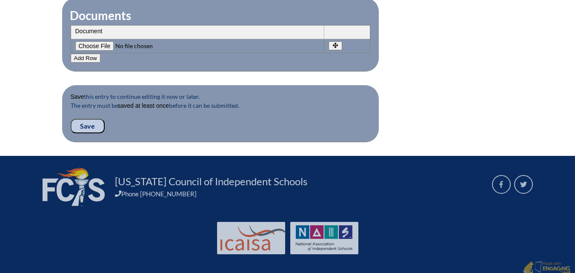
click at [89, 121] on input "Save" at bounding box center [88, 126] width 34 height 14
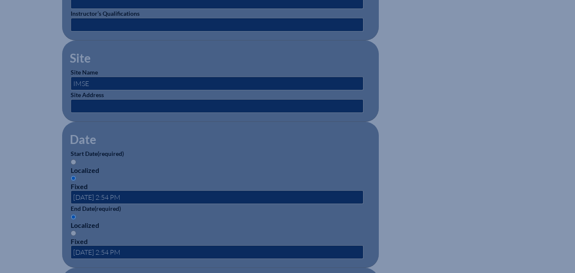
scroll to position [328, 0]
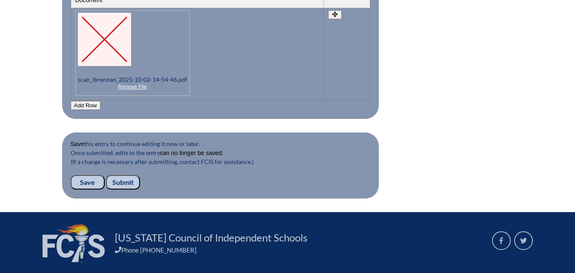
scroll to position [936, 0]
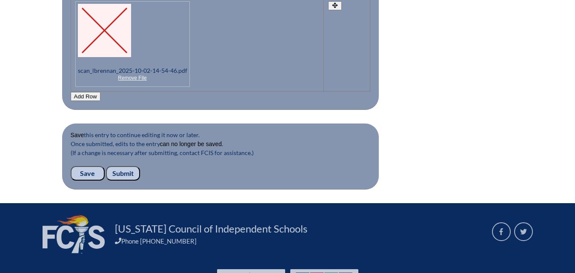
click at [122, 168] on input "Submit" at bounding box center [123, 173] width 34 height 14
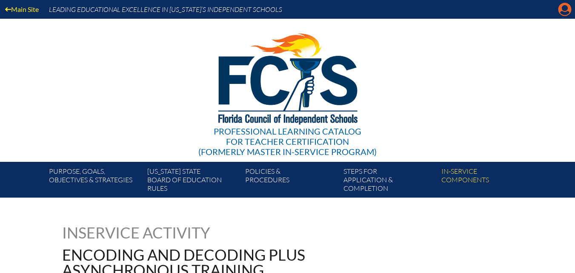
click at [565, 9] on icon "Manage account" at bounding box center [565, 10] width 14 height 14
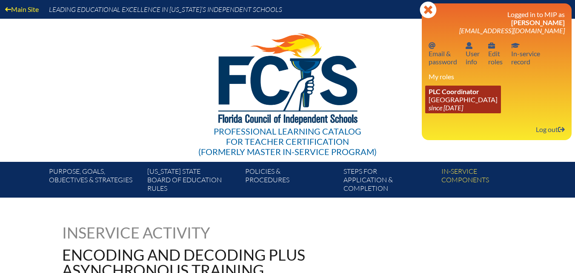
click at [464, 102] on link "PLC Coordinator Riverside Presbyterian Day School since 2024 Dec 6" at bounding box center [463, 100] width 76 height 28
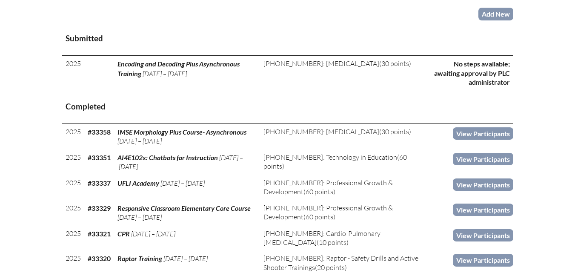
scroll to position [340, 0]
click at [493, 20] on link "Add New" at bounding box center [495, 13] width 35 height 12
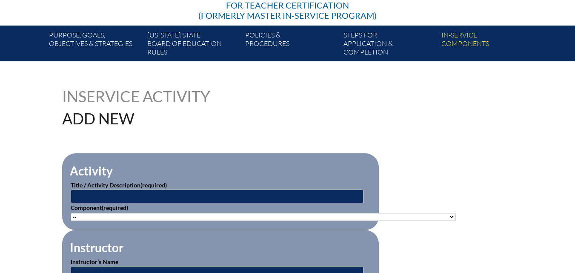
scroll to position [170, 0]
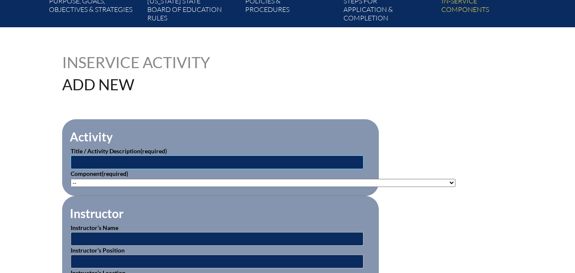
click at [297, 158] on input "text" at bounding box center [217, 162] width 293 height 14
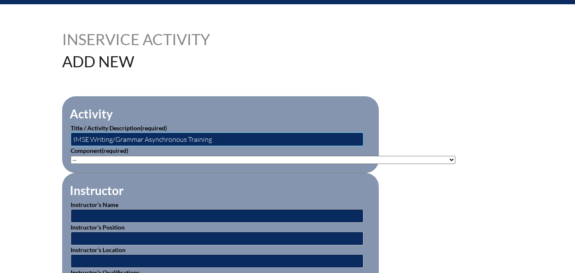
scroll to position [255, 0]
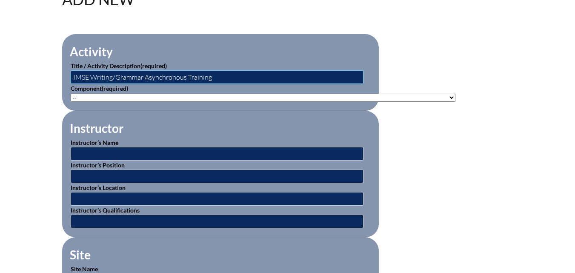
type input "IMSE Writing/Grammar Asynchronous Training"
click at [160, 94] on select"]"] "-- [PHONE_NUMBER]: Appropriate Art Activities [PHONE_NUMBER]: Concept and Art P…" at bounding box center [263, 98] width 385 height 8
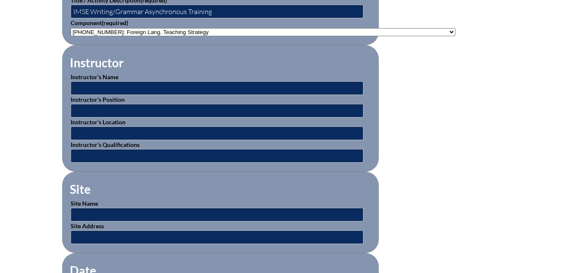
scroll to position [213, 0]
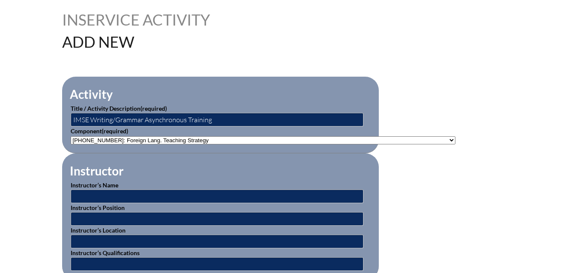
click at [140, 137] on select"]"] "-- [PHONE_NUMBER]: Appropriate Art Activities [PHONE_NUMBER]: Concept and Art P…" at bounding box center [263, 140] width 385 height 8
click at [71, 136] on select"]"] "-- [PHONE_NUMBER]: Appropriate Art Activities [PHONE_NUMBER]: Concept and Art P…" at bounding box center [263, 140] width 385 height 8
click at [122, 140] on select"]"] "-- [PHONE_NUMBER]: Appropriate Art Activities [PHONE_NUMBER]: Concept and Art P…" at bounding box center [263, 140] width 385 height 8
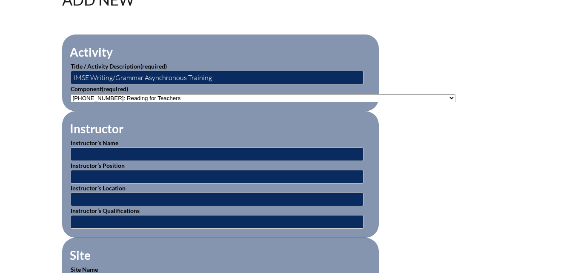
scroll to position [255, 0]
click at [196, 97] on select"]"] "-- [PHONE_NUMBER]: Appropriate Art Activities [PHONE_NUMBER]: Concept and Art P…" at bounding box center [263, 98] width 385 height 8
select select"]"] "20444"
click at [71, 94] on select"]"] "-- 1-000-001: Appropriate Art Activities 1-000-002: Concept and Art Process for…" at bounding box center [263, 98] width 385 height 8
click at [98, 154] on input "text" at bounding box center [217, 154] width 293 height 14
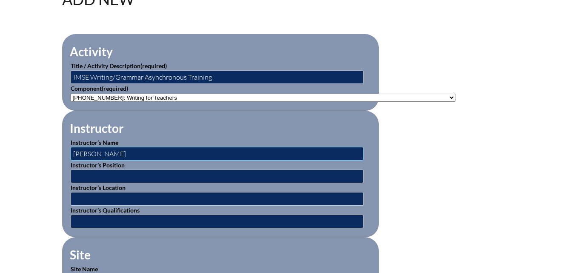
type input "[PERSON_NAME]"
click at [84, 171] on input "text" at bounding box center [217, 176] width 293 height 14
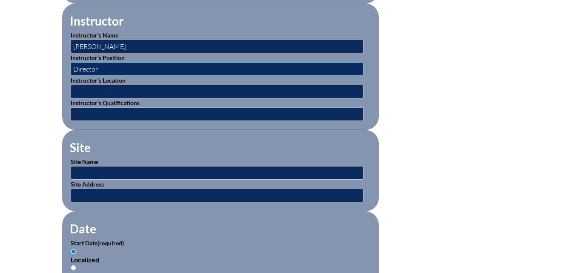
scroll to position [383, 0]
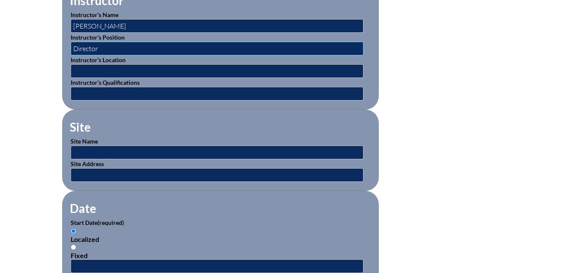
type input "Director"
click at [106, 149] on input "text" at bounding box center [217, 153] width 293 height 14
type input "IMSE"
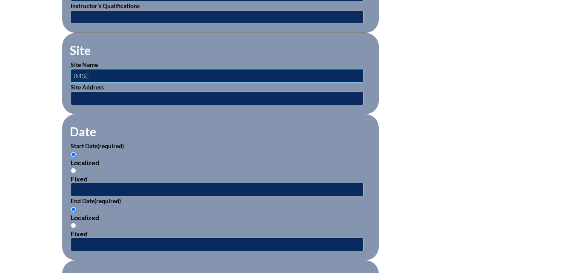
scroll to position [468, 0]
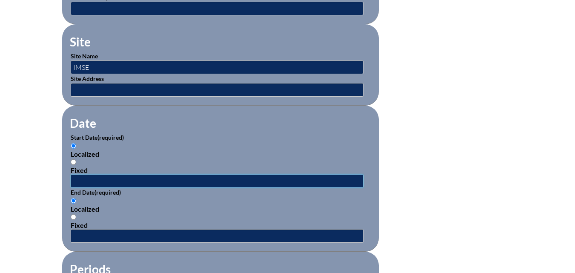
click at [77, 174] on input "text" at bounding box center [217, 181] width 293 height 14
click at [73, 159] on input "Fixed" at bounding box center [74, 162] width 6 height 6
radio input "true"
click at [79, 175] on input "text" at bounding box center [217, 181] width 293 height 14
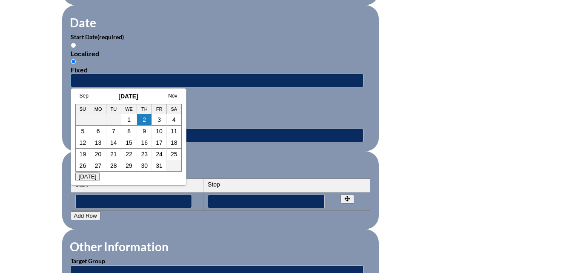
scroll to position [596, 0]
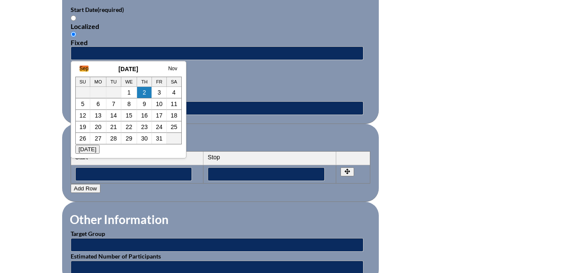
click at [85, 68] on link "Sep" at bounding box center [84, 69] width 9 height 6
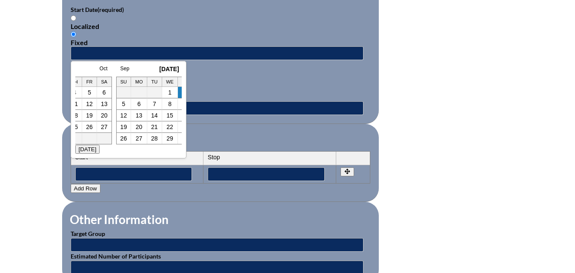
scroll to position [0, 9]
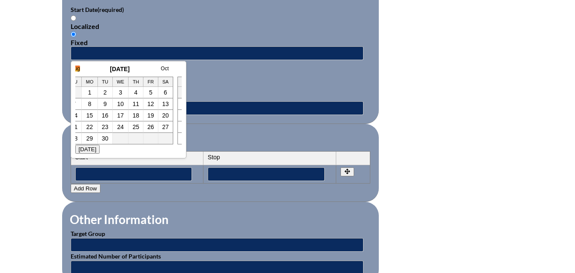
click at [79, 70] on link "Aug" at bounding box center [75, 69] width 9 height 6
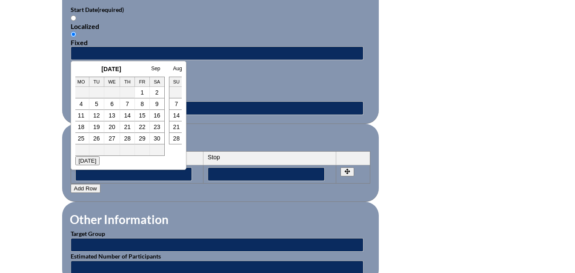
scroll to position [0, 0]
click at [82, 68] on link "July" at bounding box center [84, 69] width 9 height 6
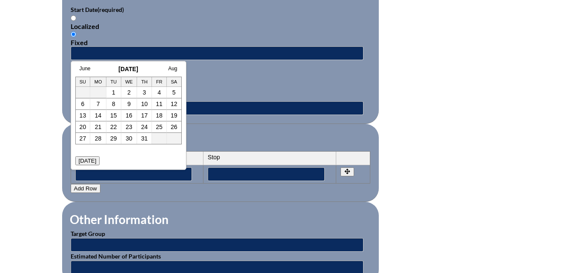
scroll to position [0, 9]
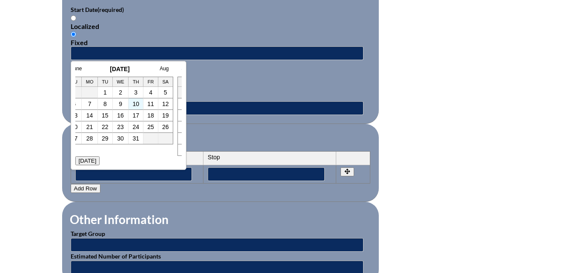
click at [137, 108] on td "10" at bounding box center [136, 103] width 15 height 11
click at [137, 103] on link "10" at bounding box center [135, 103] width 7 height 7
type input "2025-07-10 3:03 PM"
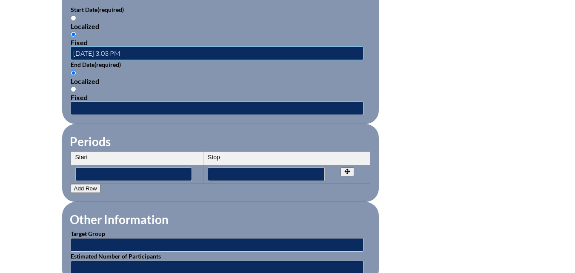
scroll to position [0, 0]
click at [94, 96] on div "Fixed" at bounding box center [221, 97] width 300 height 8
click at [76, 92] on input "Fixed" at bounding box center [74, 89] width 6 height 6
radio input "true"
click at [90, 102] on input "text" at bounding box center [217, 108] width 293 height 14
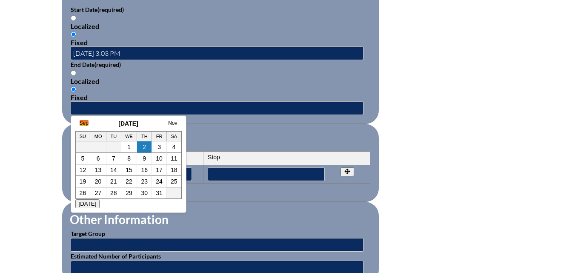
click at [84, 123] on link "Sep" at bounding box center [84, 123] width 9 height 6
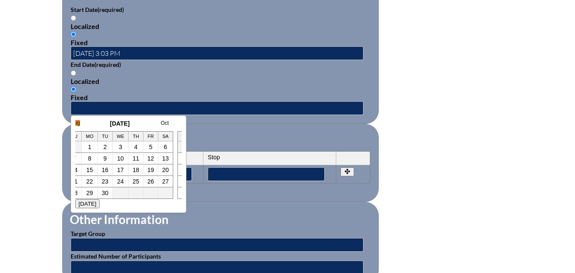
click at [78, 123] on link "Aug" at bounding box center [75, 123] width 9 height 6
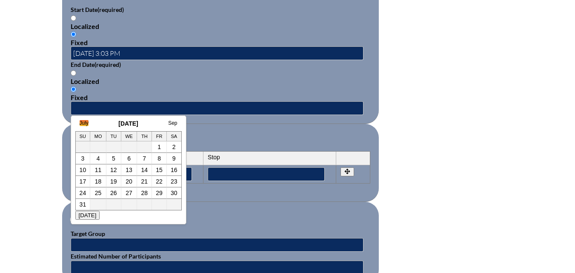
click at [83, 124] on link "July" at bounding box center [84, 123] width 9 height 6
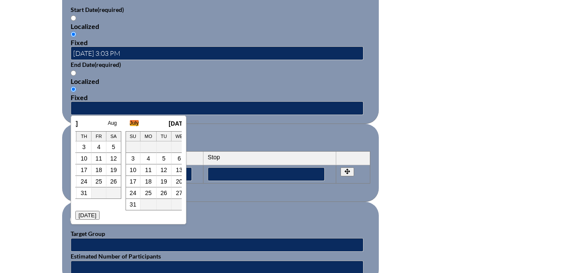
scroll to position [0, 9]
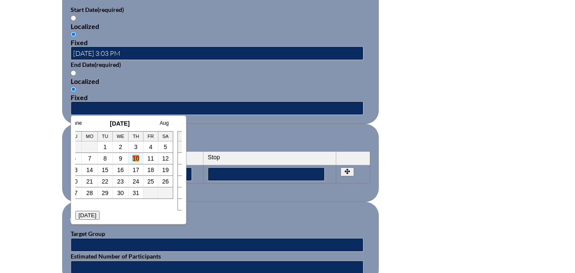
click at [134, 157] on link "10" at bounding box center [135, 158] width 7 height 7
type input "2025-07-10 3:03 PM"
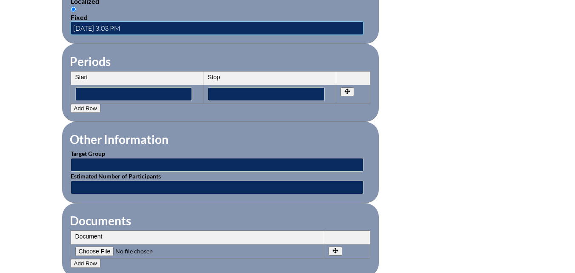
scroll to position [681, 0]
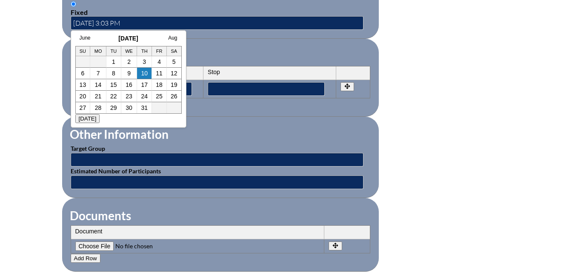
click at [101, 241] on input"] "file" at bounding box center [133, 245] width 116 height 9
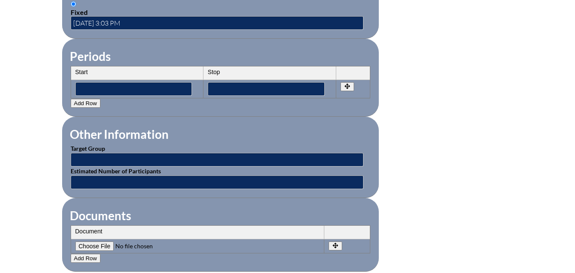
type input"] "C:\fakepath\scan_lbrennan_2025-10-02-15-04-05.pdf"
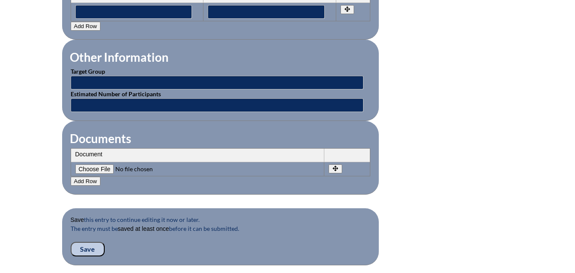
scroll to position [766, 0]
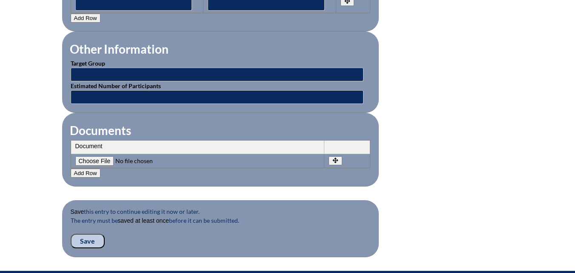
click at [81, 234] on input "Save" at bounding box center [88, 241] width 34 height 14
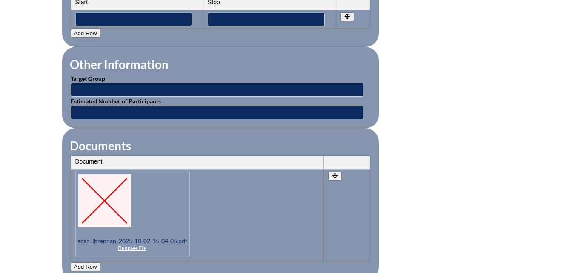
scroll to position [894, 0]
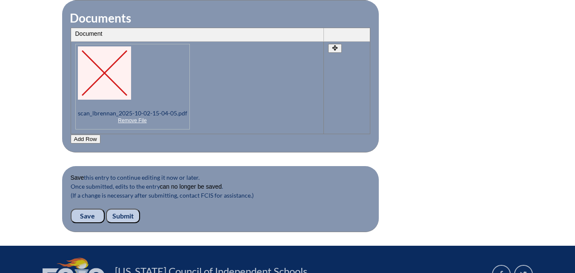
click at [121, 211] on input "Submit" at bounding box center [123, 216] width 34 height 14
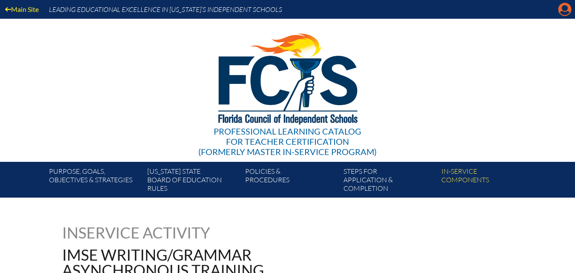
click at [569, 9] on icon at bounding box center [564, 9] width 13 height 13
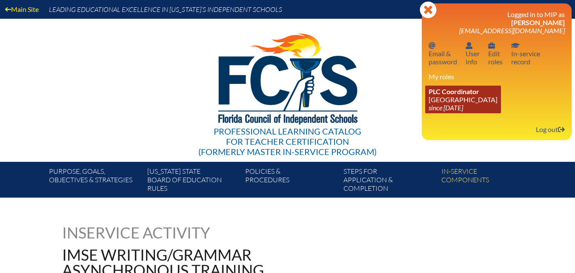
click at [466, 99] on link "PLC Coordinator [GEOGRAPHIC_DATA] since [DATE]" at bounding box center [463, 100] width 76 height 28
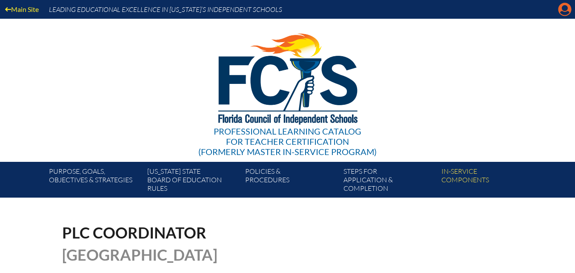
click at [565, 8] on icon "Manage account" at bounding box center [565, 10] width 14 height 14
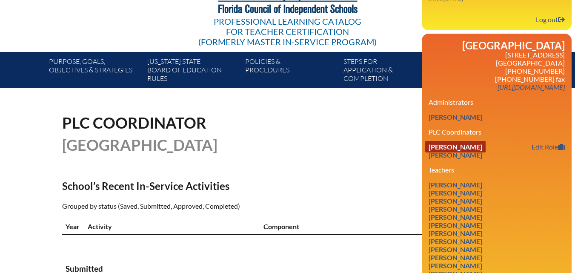
scroll to position [213, 0]
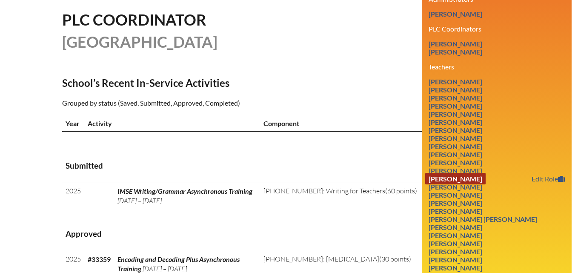
click at [456, 184] on link "[PERSON_NAME]" at bounding box center [455, 178] width 60 height 11
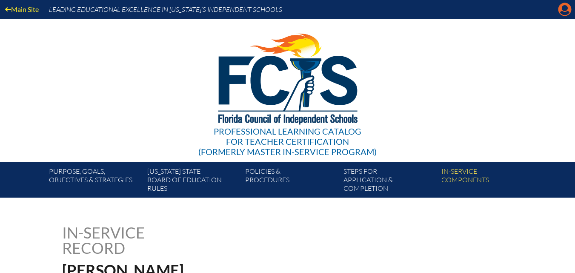
click at [567, 9] on icon "Manage account" at bounding box center [565, 10] width 14 height 14
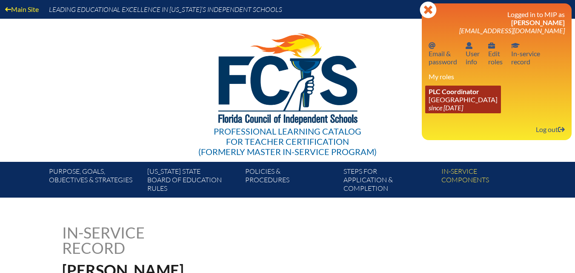
click at [455, 95] on span "PLC Coordinator" at bounding box center [454, 91] width 51 height 8
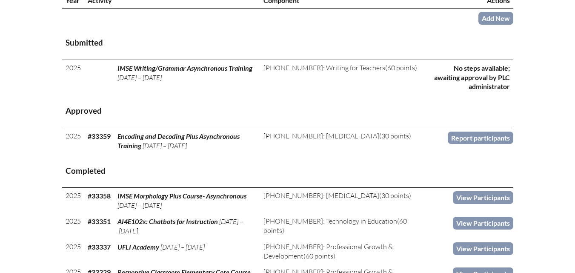
scroll to position [340, 0]
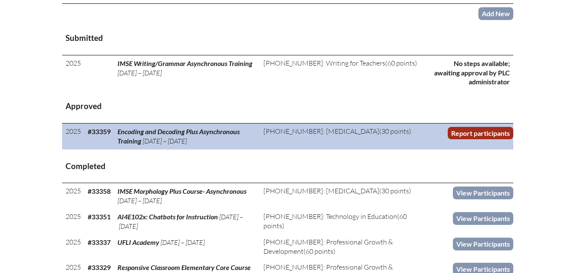
click at [481, 139] on link "Report participants" at bounding box center [481, 133] width 66 height 12
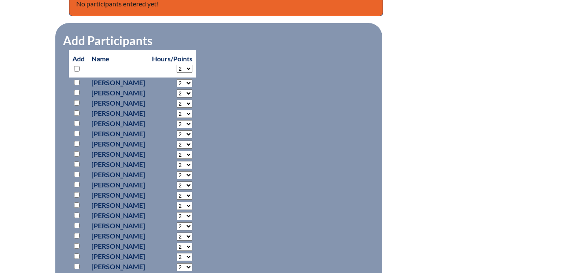
scroll to position [383, 0]
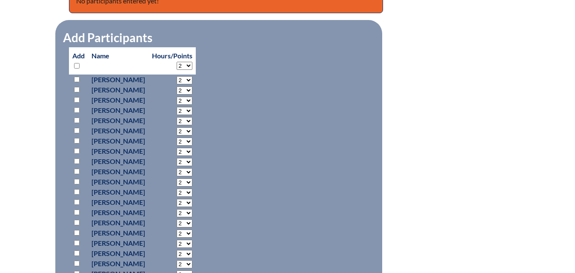
click at [76, 209] on input "checkbox" at bounding box center [77, 212] width 6 height 6
checkbox input "true"
click at [192, 211] on select "2 3 4 5 6 7 8 9 10 11 12 13 14 15 16 17 18 19 20 21 22 23" at bounding box center [185, 213] width 16 height 8
select select "6"
click at [192, 209] on select "2 3 4 5 6 7 8 9 10 11 12 13 14 15 16 17 18 19 20 21 22 23" at bounding box center [185, 213] width 16 height 8
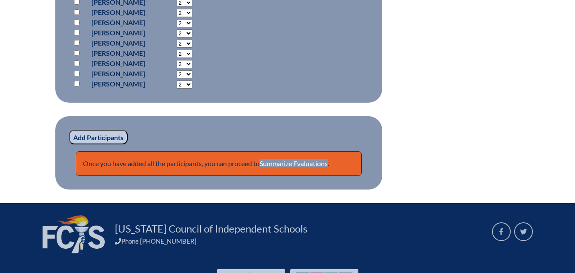
scroll to position [766, 0]
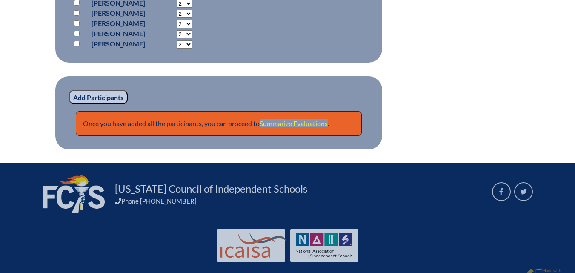
click at [301, 121] on link "Summarize Evaluations" at bounding box center [294, 123] width 68 height 8
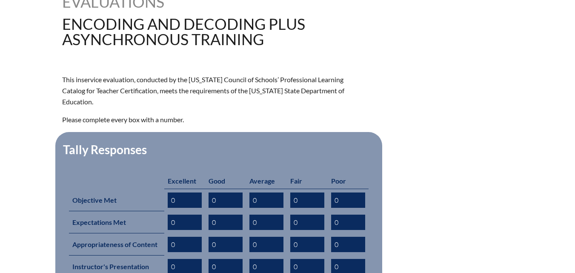
scroll to position [255, 0]
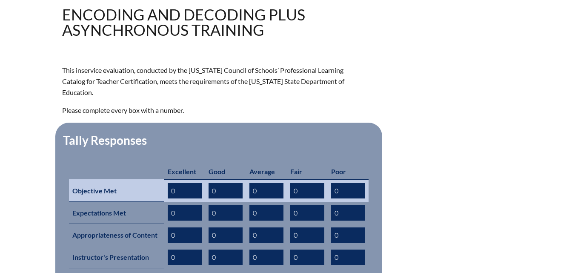
drag, startPoint x: 182, startPoint y: 177, endPoint x: 109, endPoint y: 181, distance: 72.9
click at [109, 181] on tr "Objective Met 0 0 0 0 0" at bounding box center [219, 190] width 300 height 23
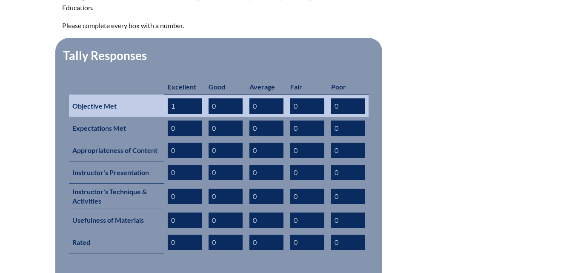
scroll to position [340, 0]
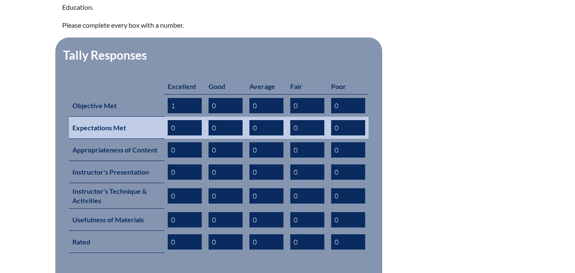
type input "1"
drag, startPoint x: 176, startPoint y: 110, endPoint x: 159, endPoint y: 115, distance: 17.8
click at [162, 117] on tr "Expectations Met 0 0 0 0 0" at bounding box center [219, 128] width 300 height 22
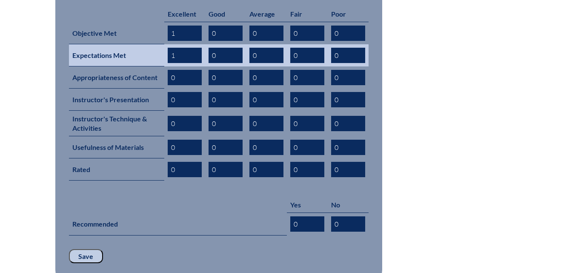
scroll to position [426, 0]
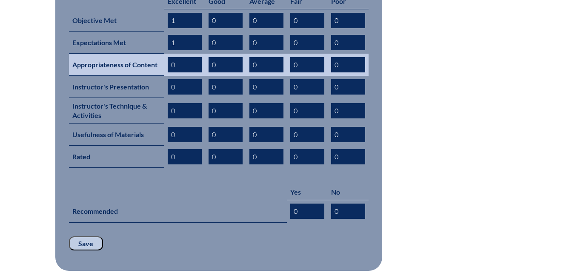
type input "1"
drag, startPoint x: 174, startPoint y: 54, endPoint x: 162, endPoint y: 54, distance: 11.9
click at [162, 54] on tr "Appropriateness of Content 0 0 0 0 0" at bounding box center [219, 65] width 300 height 22
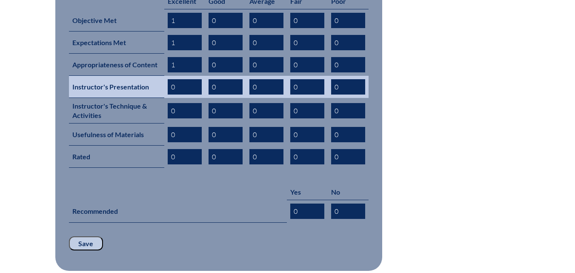
type input "1"
drag, startPoint x: 180, startPoint y: 73, endPoint x: 153, endPoint y: 76, distance: 27.4
click at [153, 76] on tr "Instructor's Presentation 0 0 0 0 0" at bounding box center [219, 87] width 300 height 22
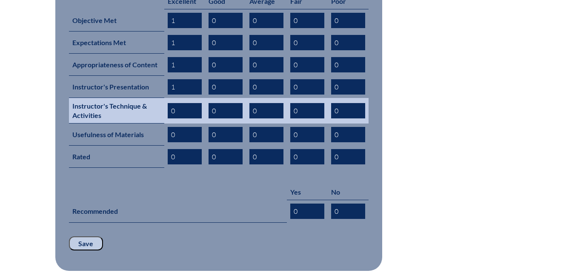
type input "1"
drag, startPoint x: 177, startPoint y: 96, endPoint x: 155, endPoint y: 101, distance: 22.8
click at [155, 101] on tr "Instructor's Technique & Activities 0 0 0 0 0" at bounding box center [219, 111] width 300 height 26
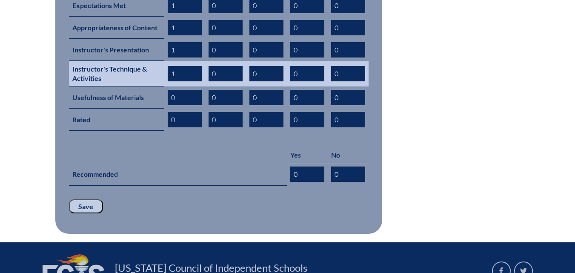
scroll to position [511, 0]
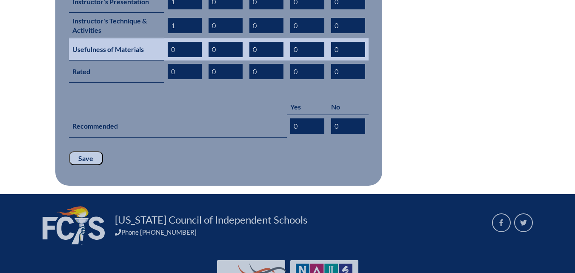
type input "1"
drag, startPoint x: 178, startPoint y: 34, endPoint x: 149, endPoint y: 37, distance: 29.2
click at [149, 38] on tr "Usefulness of Materials 0 0 0 0 0" at bounding box center [219, 49] width 300 height 22
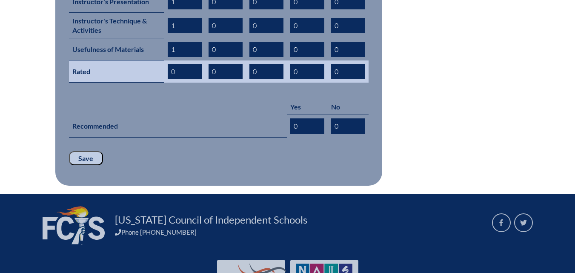
type input "1"
drag, startPoint x: 175, startPoint y: 62, endPoint x: 164, endPoint y: 63, distance: 11.1
click at [164, 63] on td "0" at bounding box center [184, 71] width 41 height 22
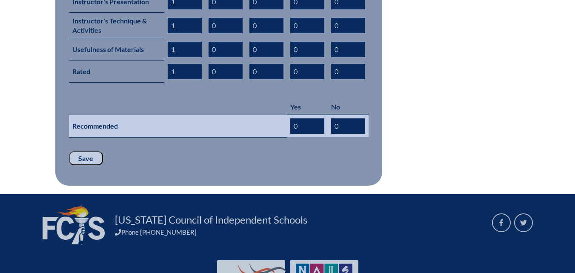
type input "1"
drag, startPoint x: 305, startPoint y: 110, endPoint x: 276, endPoint y: 113, distance: 29.5
click at [276, 115] on tr "Recommended 0 0" at bounding box center [219, 126] width 300 height 23
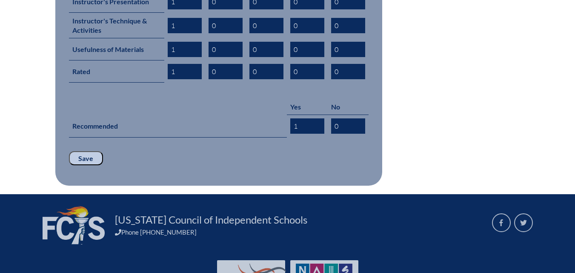
type input "1"
click at [86, 151] on input "Save" at bounding box center [86, 158] width 34 height 14
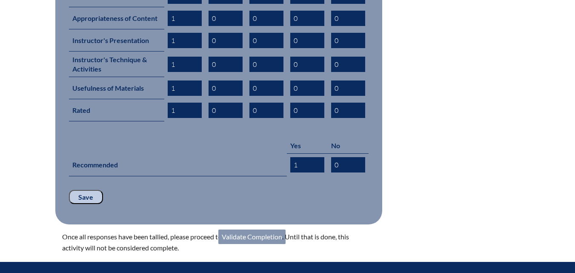
scroll to position [511, 0]
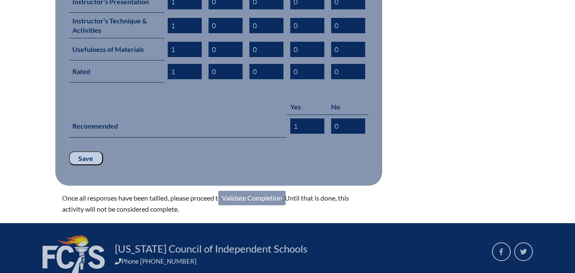
click at [251, 191] on link "Validate Completion" at bounding box center [251, 198] width 67 height 14
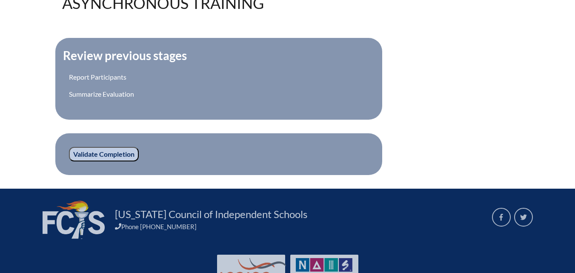
scroll to position [298, 0]
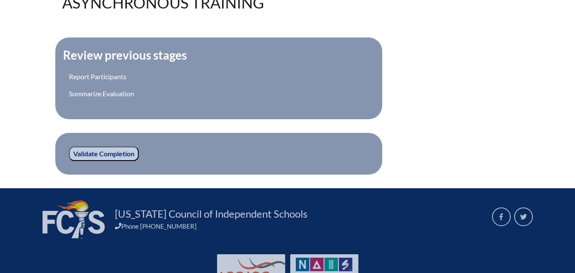
click at [129, 155] on input "Validate Completion" at bounding box center [104, 153] width 70 height 14
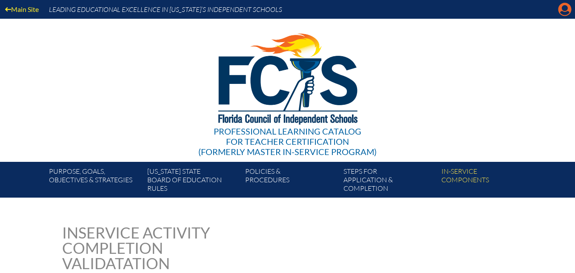
click at [567, 16] on icon "Manage account" at bounding box center [565, 10] width 14 height 14
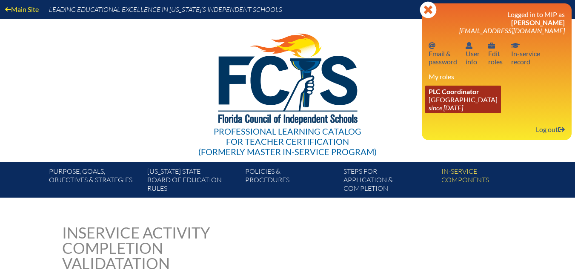
click at [449, 103] on icon "since [DATE]" at bounding box center [446, 107] width 34 height 8
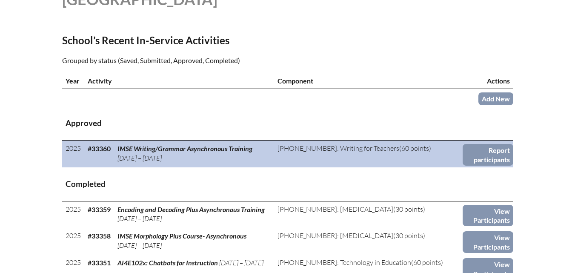
scroll to position [298, 0]
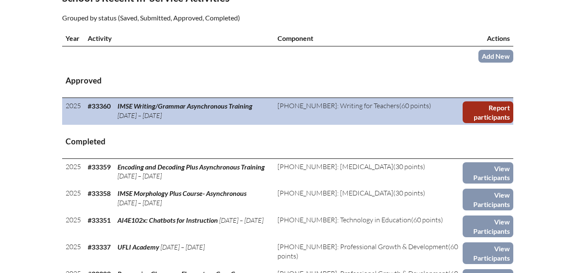
click at [508, 123] on link "Report participants" at bounding box center [488, 112] width 51 height 22
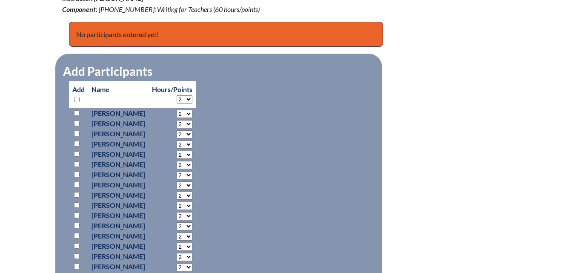
scroll to position [383, 0]
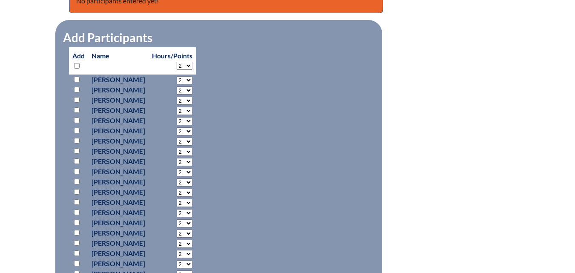
click at [77, 211] on input "checkbox" at bounding box center [77, 212] width 6 height 6
checkbox input "true"
click at [192, 209] on select "2 3 4 5 6 7 8 9 10 11 12 13 14 15 16 17 18 19 20 21 22 23" at bounding box center [185, 213] width 16 height 8
select select "6"
click at [192, 209] on select "2 3 4 5 6 7 8 9 10 11 12 13 14 15 16 17 18 19 20 21 22 23" at bounding box center [185, 213] width 16 height 8
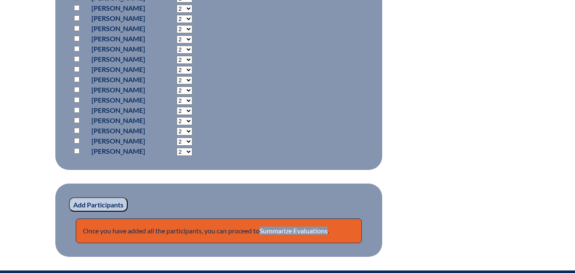
scroll to position [681, 0]
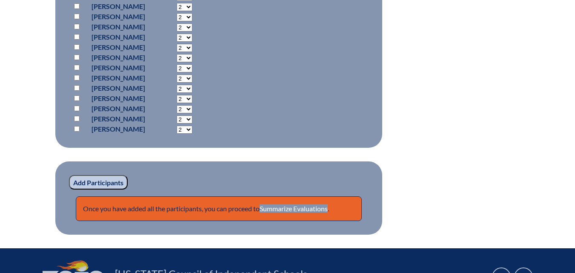
click at [80, 182] on input "Add Participants" at bounding box center [98, 182] width 59 height 14
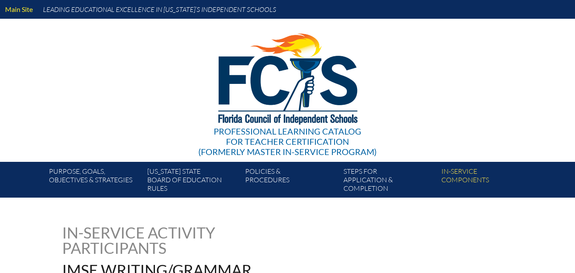
scroll to position [728, 0]
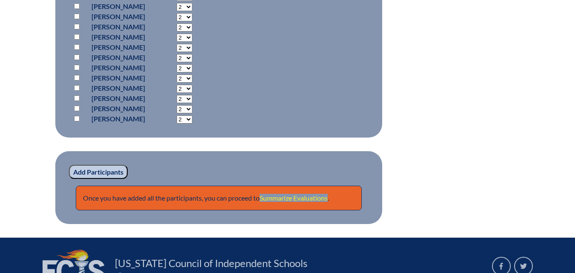
click at [303, 194] on link "Summarize Evaluations" at bounding box center [294, 198] width 68 height 8
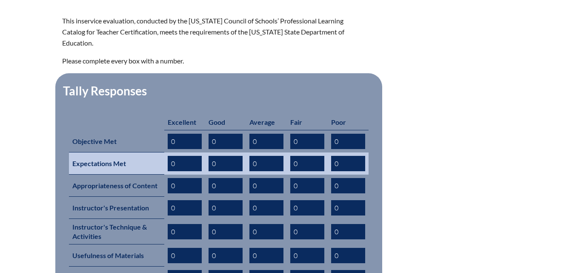
scroll to position [298, 0]
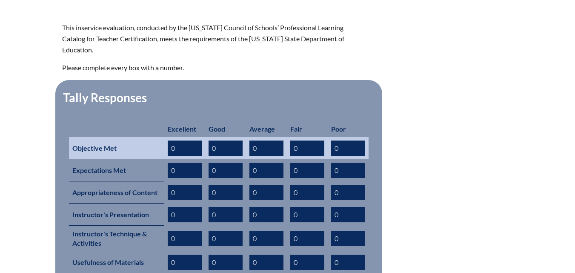
drag, startPoint x: 177, startPoint y: 130, endPoint x: 127, endPoint y: 142, distance: 51.1
click at [127, 141] on tr "Objective Met 0 0 0 0 0" at bounding box center [219, 148] width 300 height 23
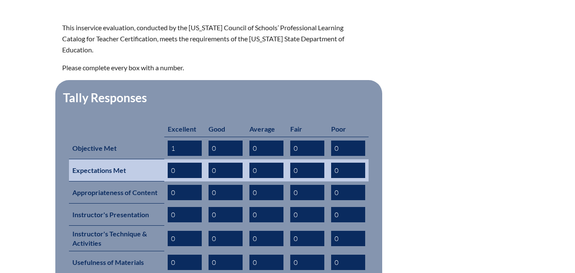
type input "1"
drag, startPoint x: 183, startPoint y: 154, endPoint x: 147, endPoint y: 166, distance: 38.5
click at [147, 165] on tr "Expectations Met 0 0 0 0 0" at bounding box center [219, 170] width 300 height 22
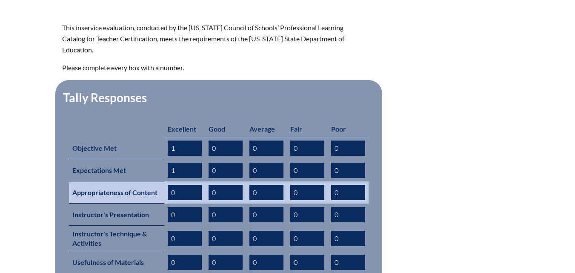
type input "1"
drag, startPoint x: 184, startPoint y: 178, endPoint x: 137, endPoint y: 183, distance: 47.5
click at [137, 183] on tr "Appropriateness of Content 0 0 0 0 0" at bounding box center [219, 192] width 300 height 22
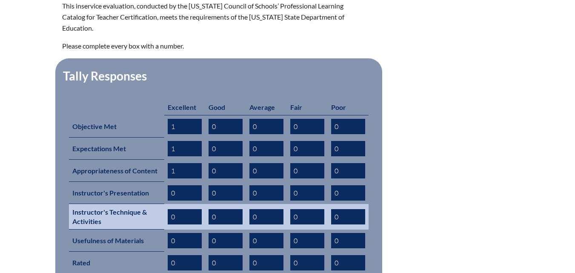
scroll to position [340, 0]
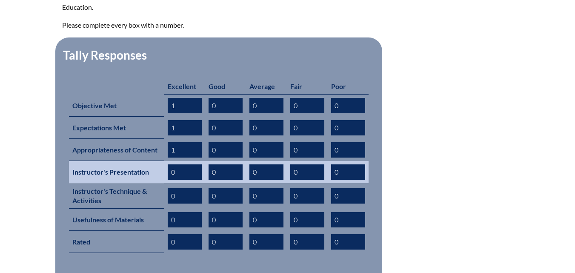
type input "1"
drag, startPoint x: 185, startPoint y: 156, endPoint x: 136, endPoint y: 159, distance: 48.6
click at [136, 161] on tr "Instructor's Presentation 0 0 0 0 0" at bounding box center [219, 172] width 300 height 22
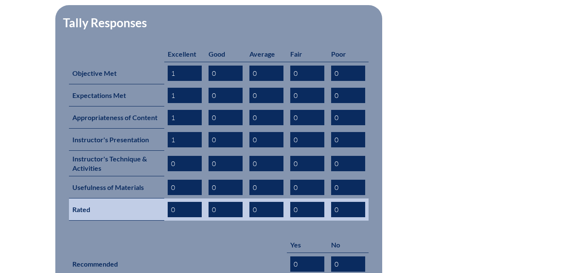
scroll to position [426, 0]
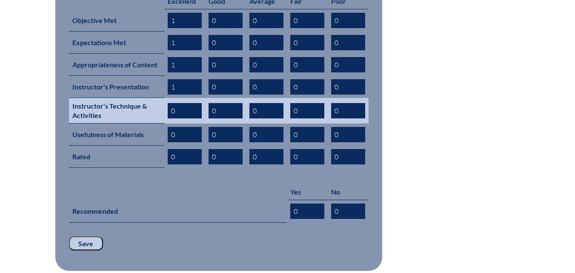
type input "1"
drag, startPoint x: 182, startPoint y: 93, endPoint x: 156, endPoint y: 99, distance: 26.7
click at [156, 99] on tr "Instructor's Technique & Activities 0 0 0 0 0" at bounding box center [219, 111] width 300 height 26
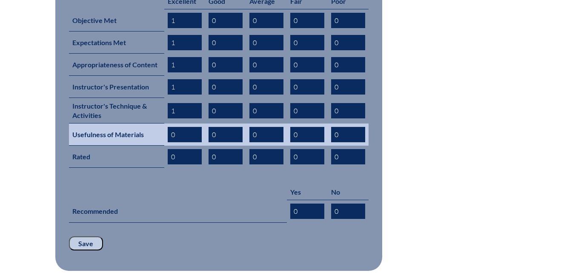
type input "1"
drag, startPoint x: 177, startPoint y: 116, endPoint x: 150, endPoint y: 121, distance: 28.1
click at [150, 123] on tr "Usefulness of Materials 0 0 0 0 0" at bounding box center [219, 134] width 300 height 22
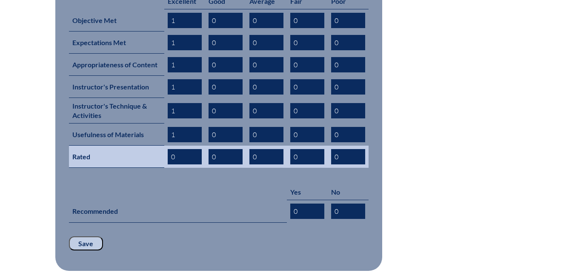
type input "1"
drag, startPoint x: 175, startPoint y: 141, endPoint x: 160, endPoint y: 142, distance: 14.9
click at [160, 146] on tr "Rated 0 0 0 0 0" at bounding box center [219, 157] width 300 height 22
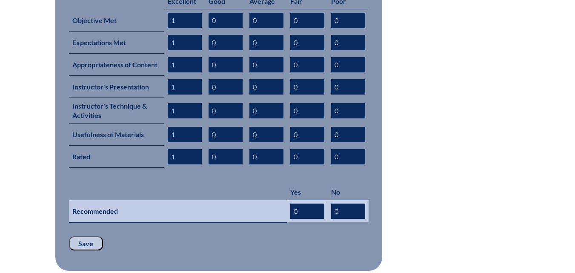
type input "1"
drag, startPoint x: 297, startPoint y: 195, endPoint x: 257, endPoint y: 201, distance: 40.0
click at [257, 201] on tr "Recommended 0 0" at bounding box center [219, 211] width 300 height 23
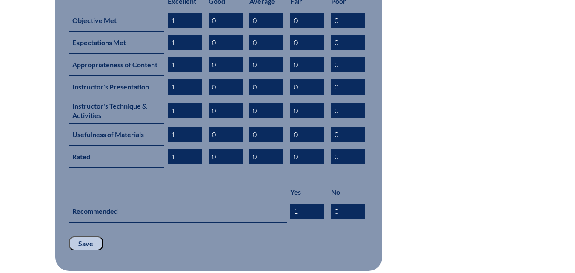
type input "1"
click at [86, 236] on input "Save" at bounding box center [86, 243] width 34 height 14
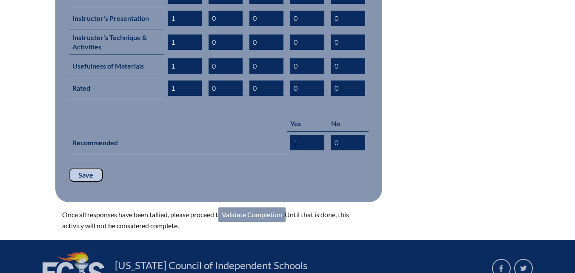
scroll to position [511, 0]
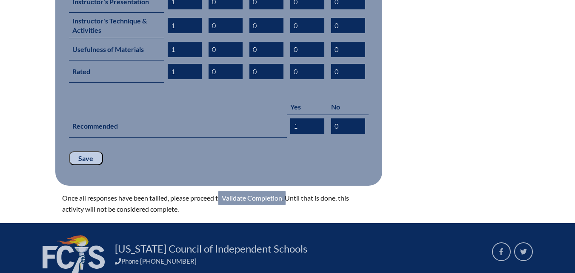
click at [250, 191] on link "Validate Completion" at bounding box center [251, 198] width 67 height 14
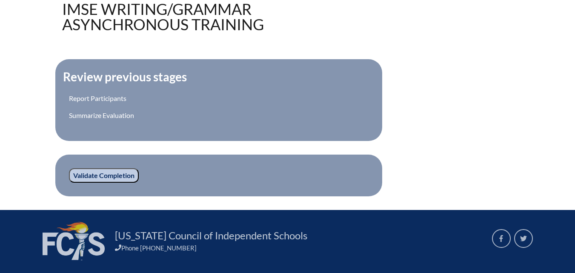
scroll to position [298, 0]
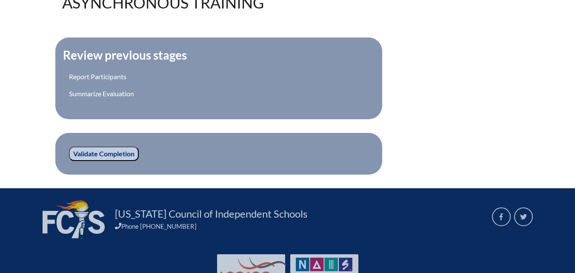
click at [118, 149] on input "Validate Completion" at bounding box center [104, 153] width 70 height 14
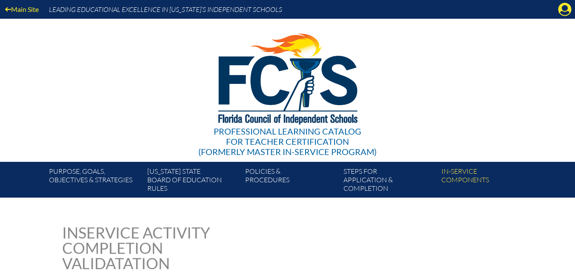
click at [555, 9] on div "Main Site Leading Educational Excellence in [US_STATE]’s Independent Schools" at bounding box center [287, 9] width 575 height 19
click at [560, 10] on icon at bounding box center [564, 9] width 13 height 13
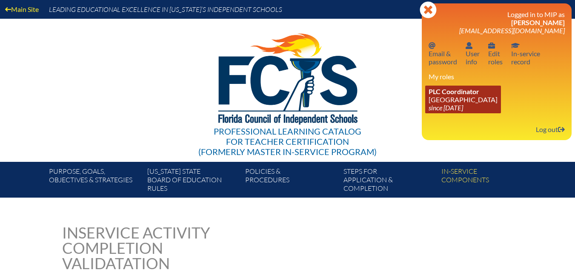
click at [449, 89] on span "PLC Coordinator" at bounding box center [454, 91] width 51 height 8
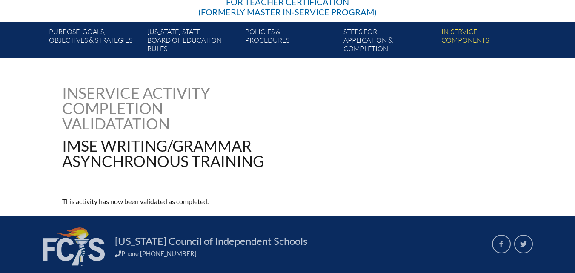
scroll to position [170, 0]
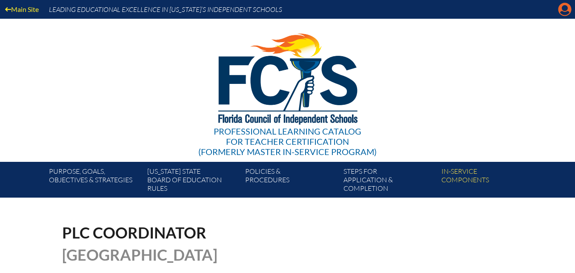
click at [569, 11] on icon at bounding box center [564, 9] width 13 height 13
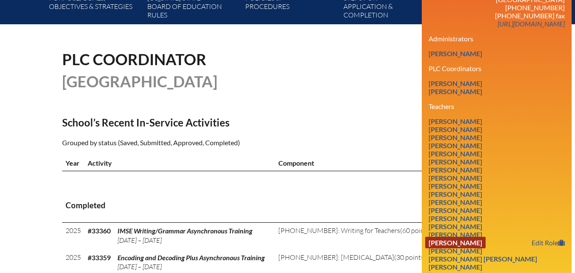
scroll to position [255, 0]
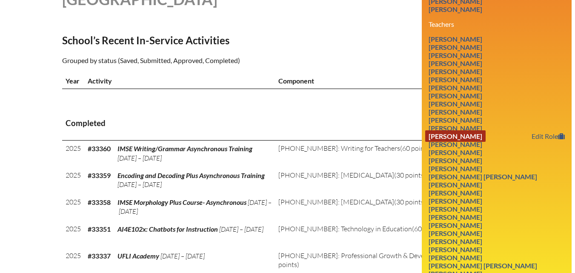
click at [463, 142] on link "[PERSON_NAME]" at bounding box center [455, 135] width 60 height 11
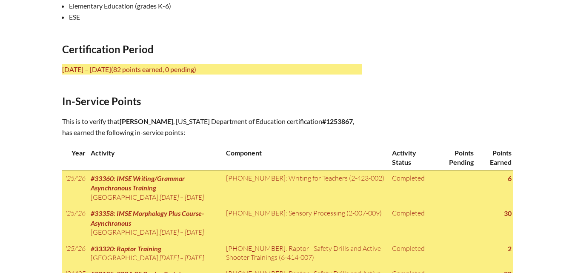
scroll to position [383, 0]
